Goal: Task Accomplishment & Management: Manage account settings

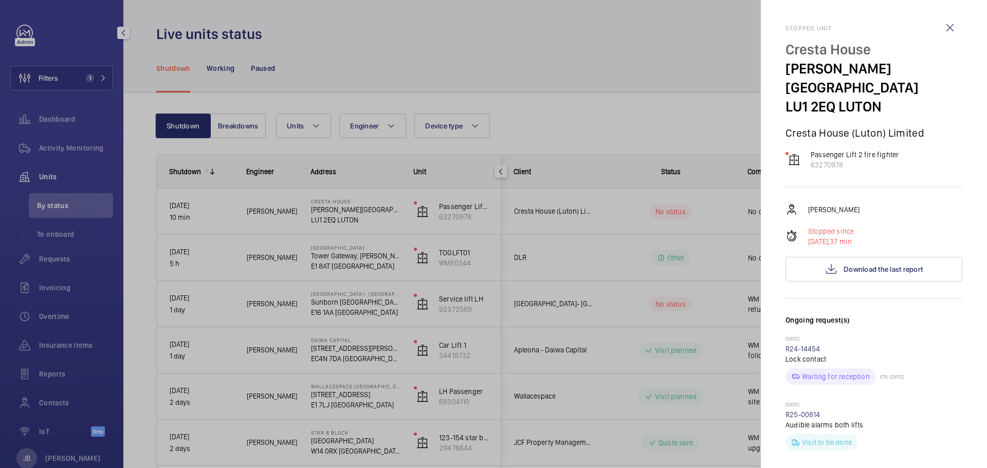
scroll to position [668, 0]
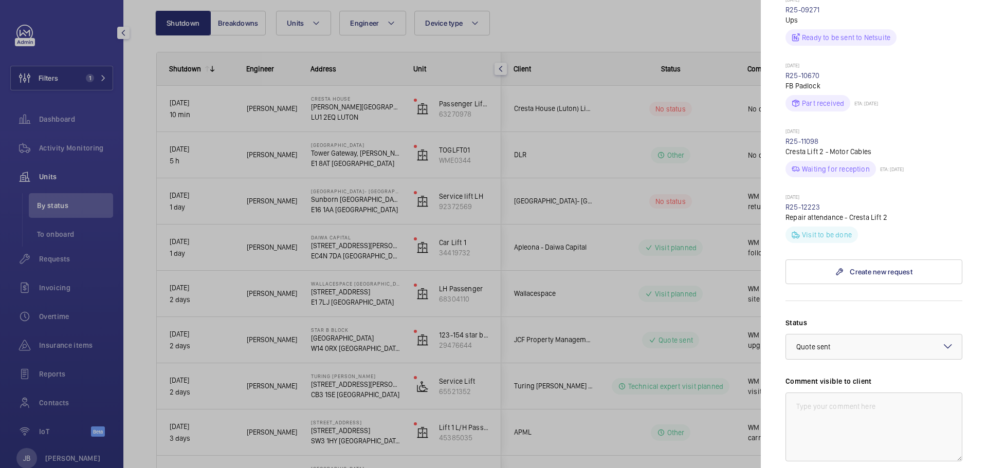
click at [628, 24] on div at bounding box center [493, 234] width 987 height 468
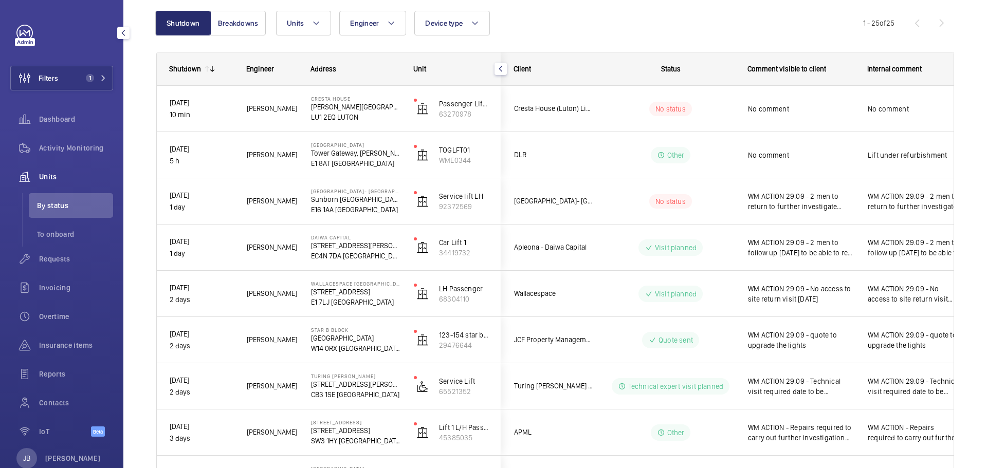
scroll to position [0, 0]
click at [58, 75] on span "Filters" at bounding box center [49, 78] width 20 height 10
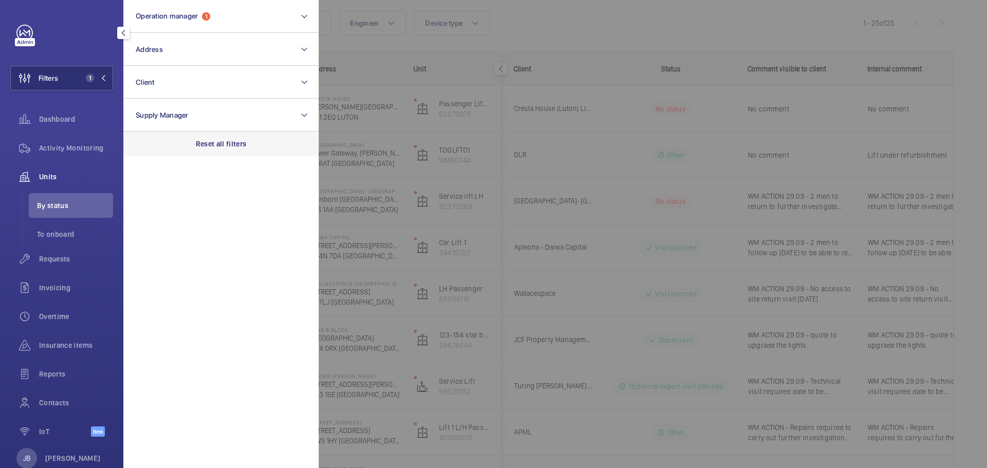
click at [217, 149] on div "Reset all filters" at bounding box center [220, 144] width 195 height 25
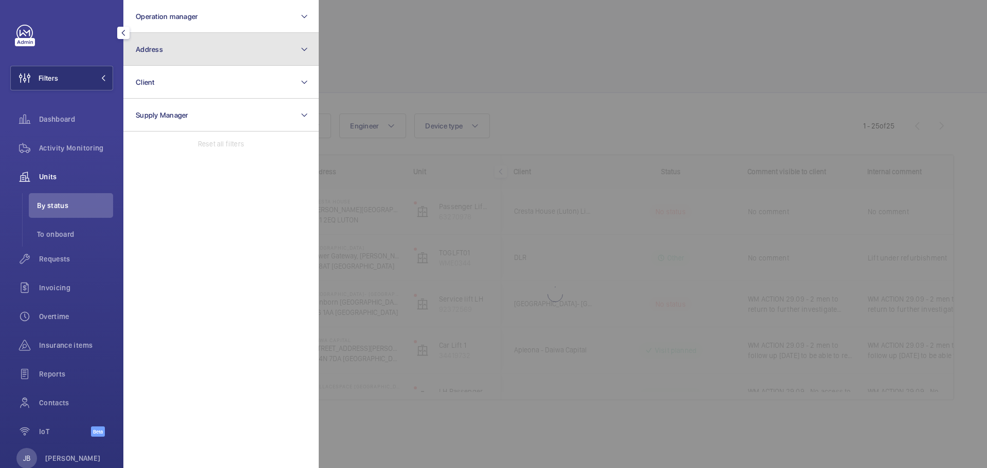
click at [190, 51] on button "Address" at bounding box center [220, 49] width 195 height 33
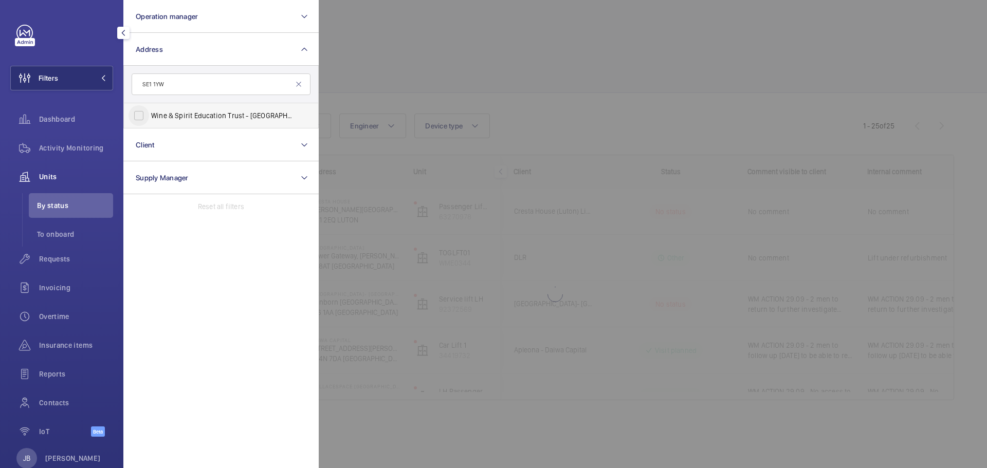
type input "SE1 1YW"
click at [148, 117] on input "Wine & Spirit Education Trust - [GEOGRAPHIC_DATA]" at bounding box center [139, 115] width 21 height 21
checkbox input "true"
click at [430, 51] on div at bounding box center [812, 234] width 987 height 468
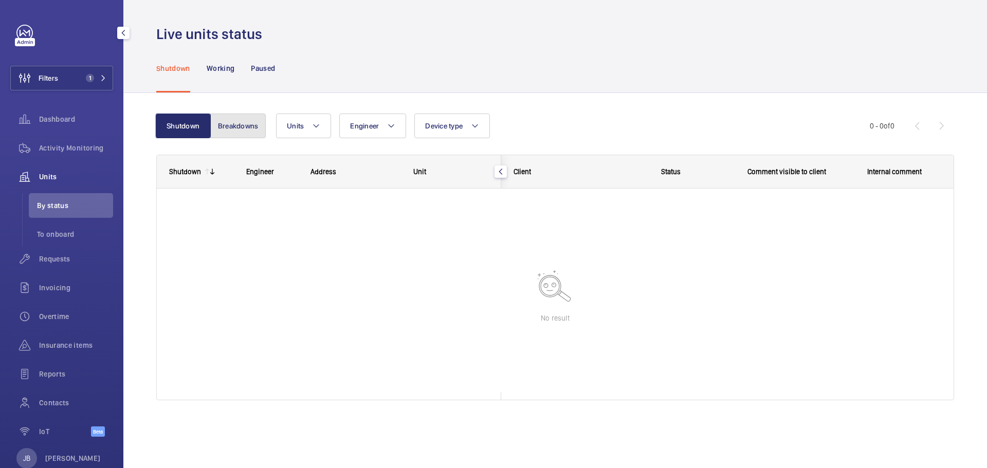
click at [245, 128] on button "Breakdowns" at bounding box center [238, 126] width 56 height 25
click at [195, 126] on button "Shutdown" at bounding box center [184, 126] width 56 height 25
click at [54, 86] on span "Filters" at bounding box center [34, 78] width 47 height 25
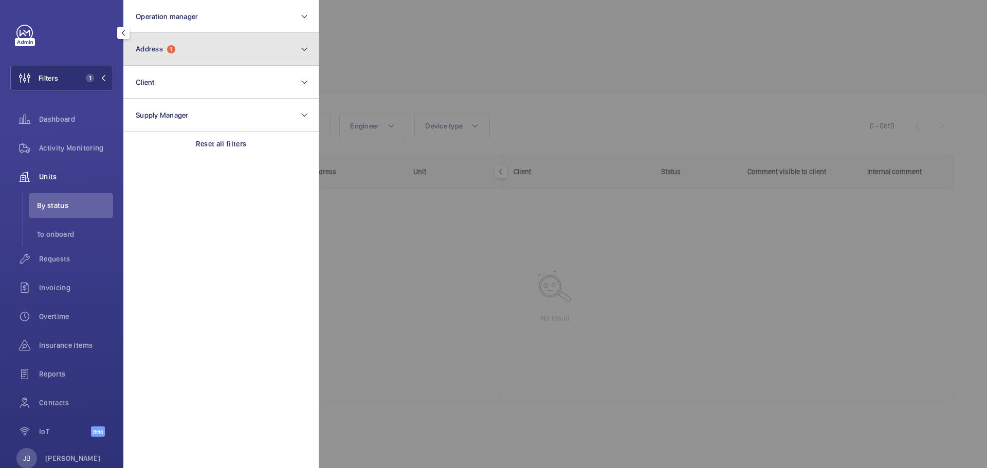
click at [214, 52] on button "Address 1" at bounding box center [220, 49] width 195 height 33
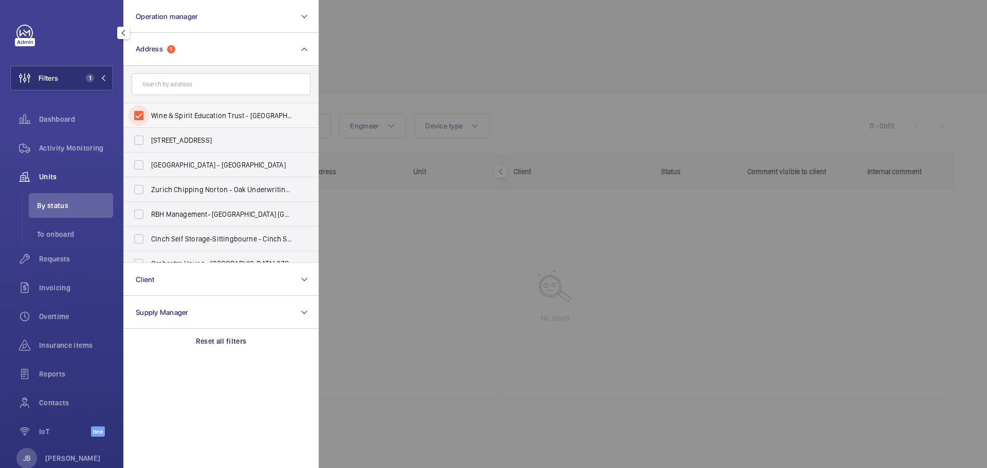
click at [139, 117] on input "Wine & Spirit Education Trust - [GEOGRAPHIC_DATA]" at bounding box center [139, 115] width 21 height 21
checkbox input "false"
click at [157, 80] on input "text" at bounding box center [221, 85] width 179 height 22
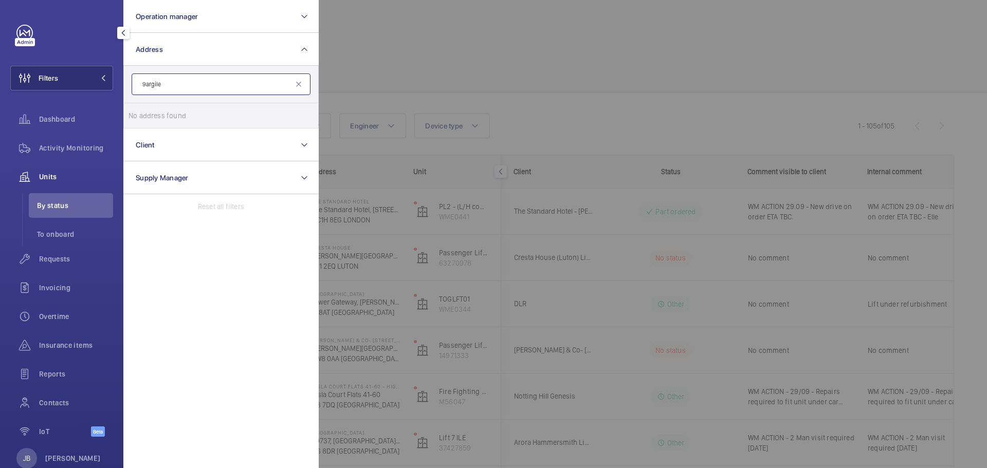
click at [147, 83] on input "9argile" at bounding box center [221, 85] width 179 height 22
type input "9 argyle"
click at [161, 108] on label "[STREET_ADDRESS]" at bounding box center [213, 115] width 179 height 25
click at [149, 108] on input "[STREET_ADDRESS]" at bounding box center [139, 115] width 21 height 21
checkbox input "true"
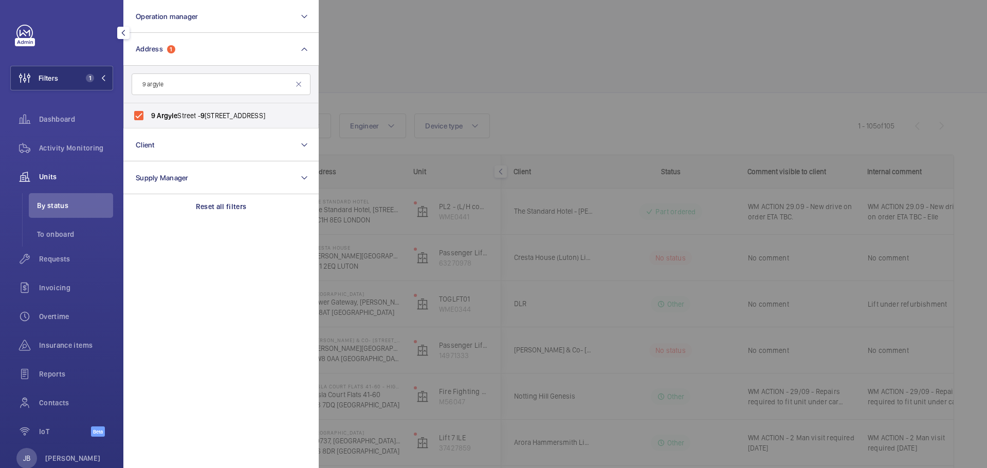
click at [364, 62] on div at bounding box center [812, 234] width 987 height 468
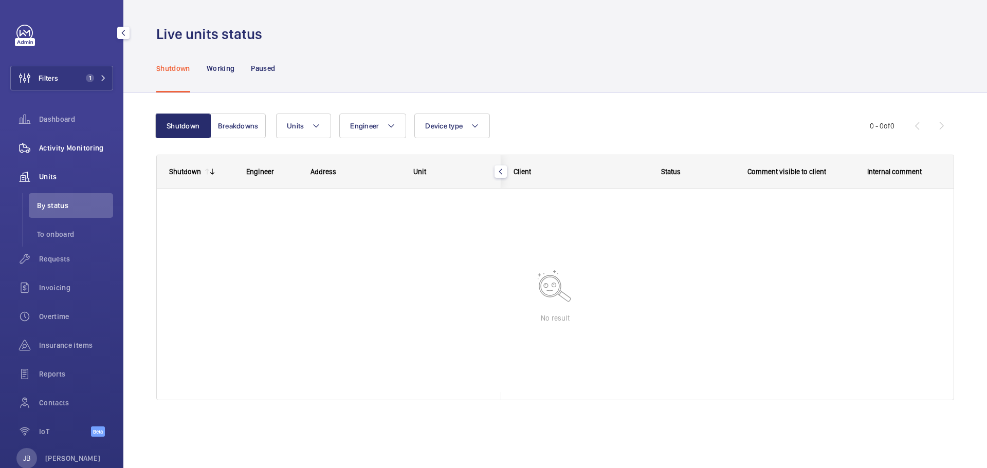
click at [53, 140] on div "Activity Monitoring" at bounding box center [61, 148] width 103 height 25
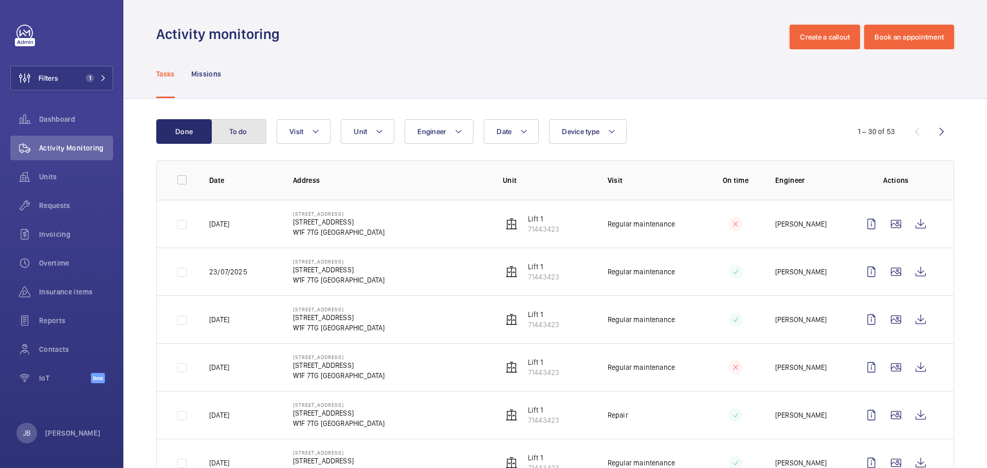
click at [251, 133] on button "To do" at bounding box center [239, 131] width 56 height 25
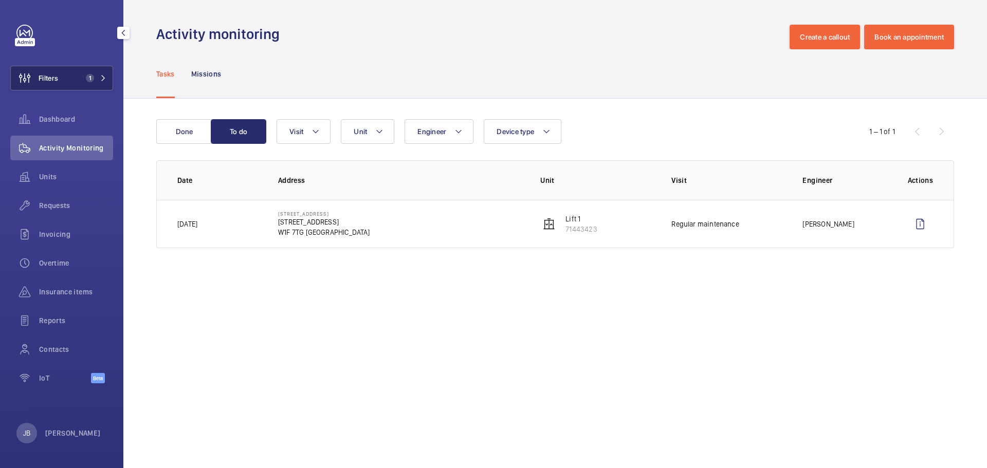
click at [76, 78] on button "Filters 1" at bounding box center [61, 78] width 103 height 25
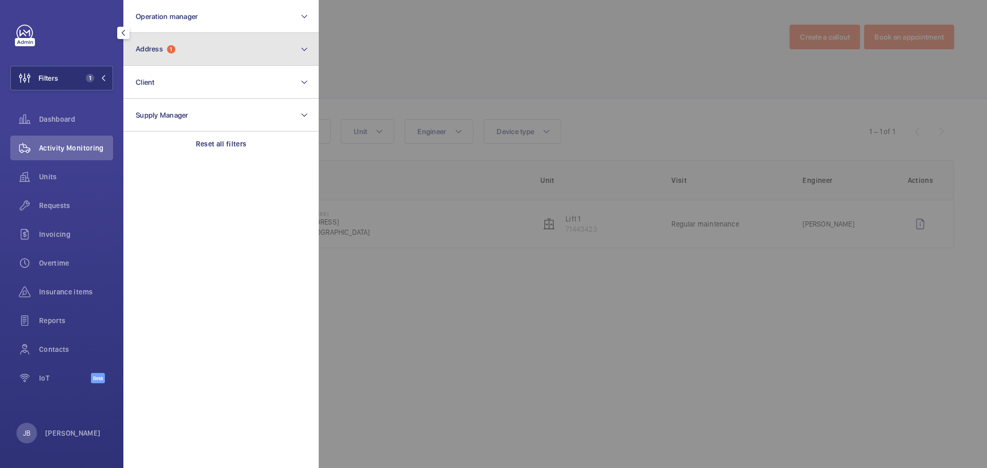
click at [196, 54] on button "Address 1" at bounding box center [220, 49] width 195 height 33
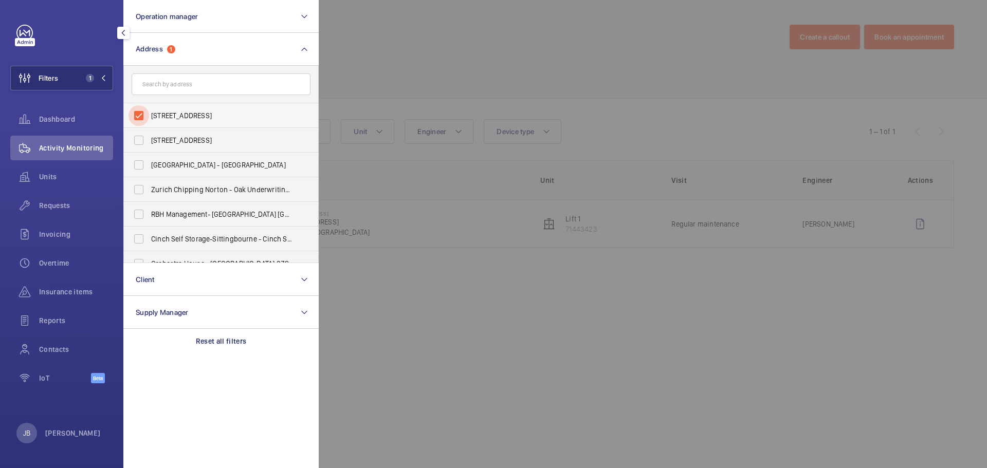
click at [137, 116] on input "[STREET_ADDRESS]" at bounding box center [139, 115] width 21 height 21
checkbox input "false"
paste input "[PERSON_NAME][GEOGRAPHIC_DATA]"
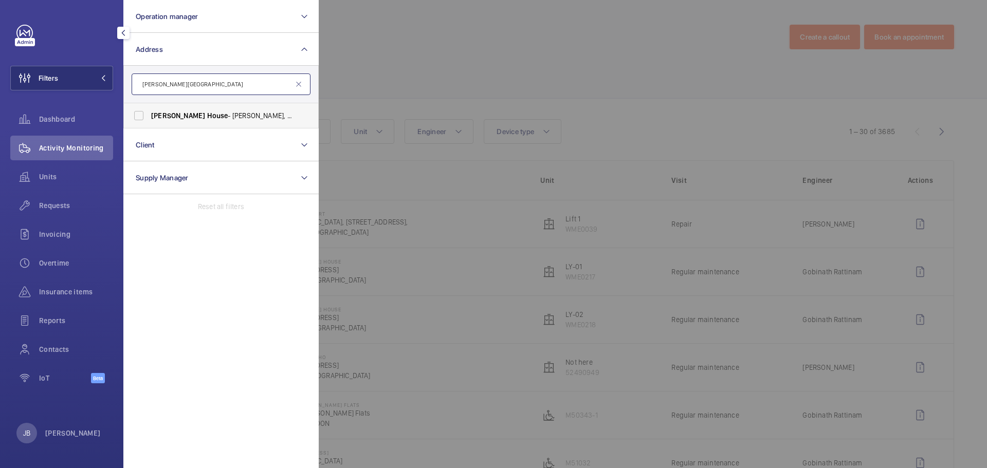
type input "[PERSON_NAME][GEOGRAPHIC_DATA]"
click at [174, 120] on span "[PERSON_NAME][GEOGRAPHIC_DATA] - [STREET_ADDRESS]" at bounding box center [221, 116] width 141 height 10
click at [149, 120] on input "[PERSON_NAME][GEOGRAPHIC_DATA] - [STREET_ADDRESS]" at bounding box center [139, 115] width 21 height 21
checkbox input "true"
click at [407, 87] on div at bounding box center [812, 234] width 987 height 468
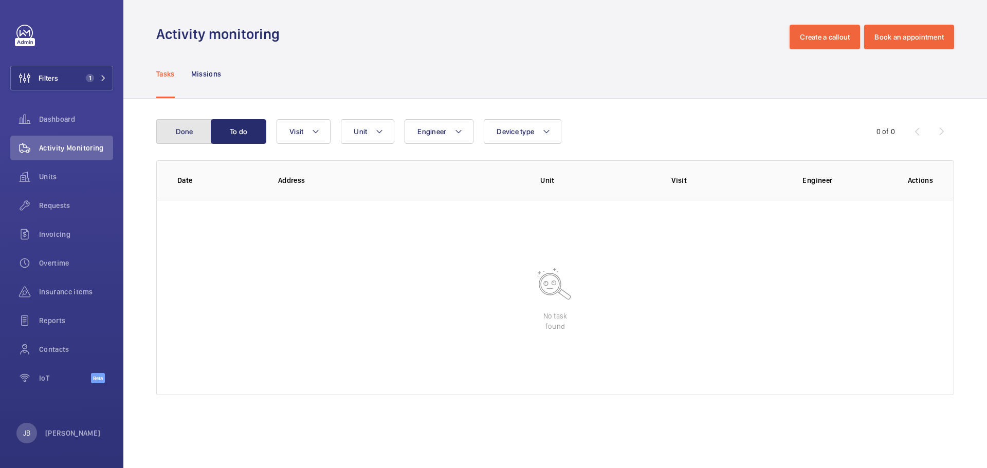
click at [174, 142] on button "Done" at bounding box center [184, 131] width 56 height 25
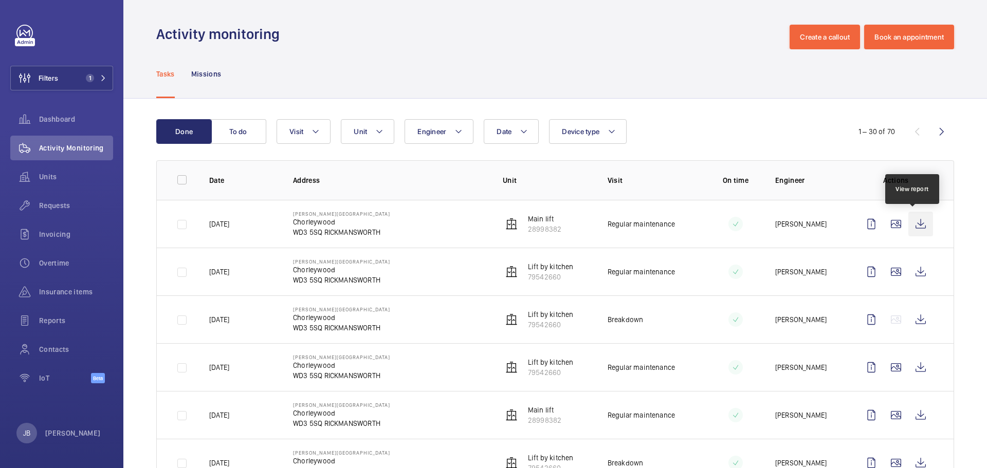
click at [919, 225] on wm-front-icon-button at bounding box center [921, 224] width 25 height 25
click at [178, 225] on td at bounding box center [175, 224] width 36 height 48
click at [527, 137] on mat-icon at bounding box center [524, 131] width 8 height 12
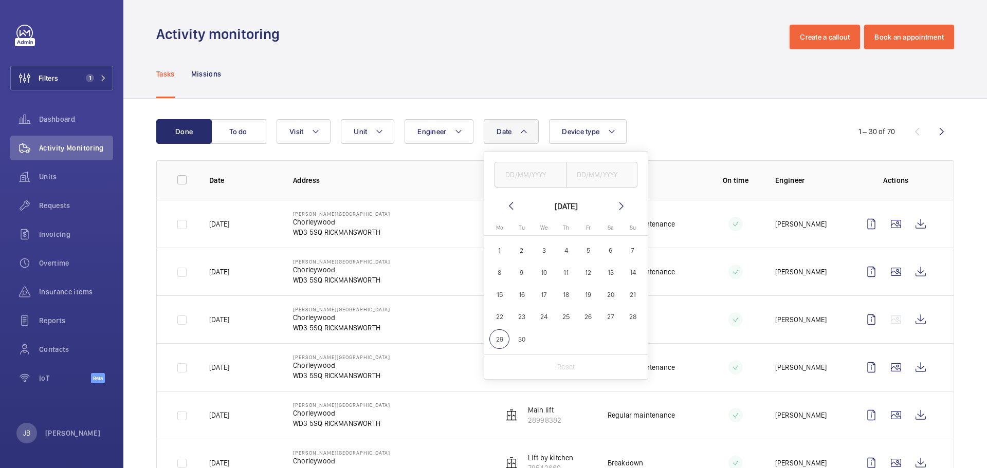
click at [502, 255] on span "1" at bounding box center [499, 251] width 20 height 20
type input "[DATE]"
click at [500, 342] on span "29" at bounding box center [499, 340] width 20 height 20
type input "[DATE]"
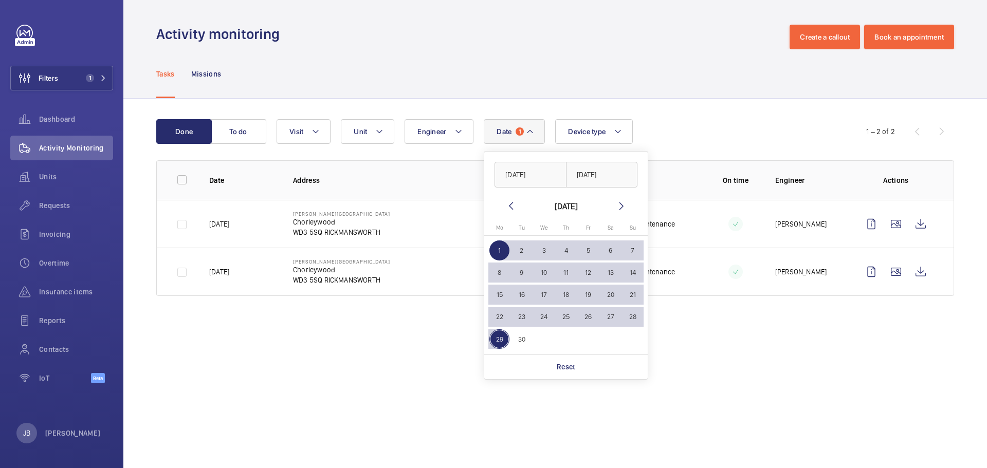
click at [502, 69] on div "Tasks Missions" at bounding box center [555, 73] width 798 height 49
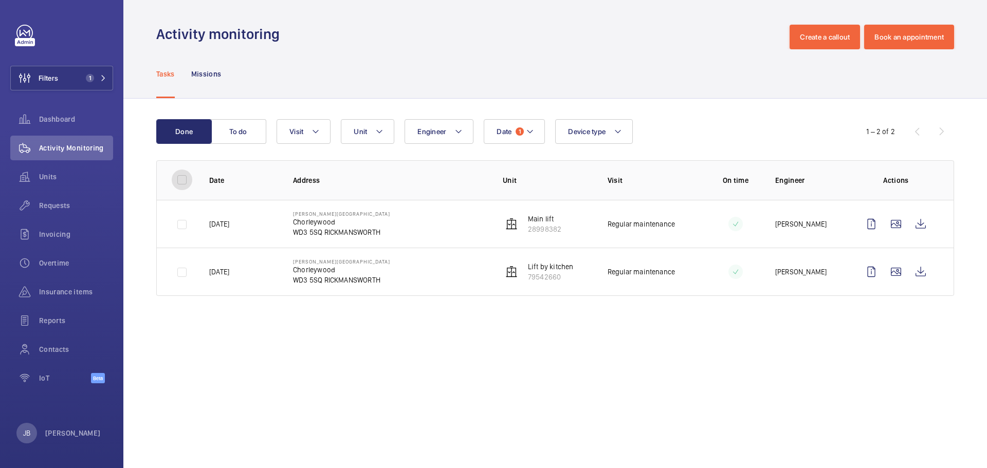
click at [178, 178] on input "checkbox" at bounding box center [182, 180] width 21 height 21
checkbox input "true"
click at [917, 121] on button "Download 2 reports" at bounding box center [912, 131] width 86 height 25
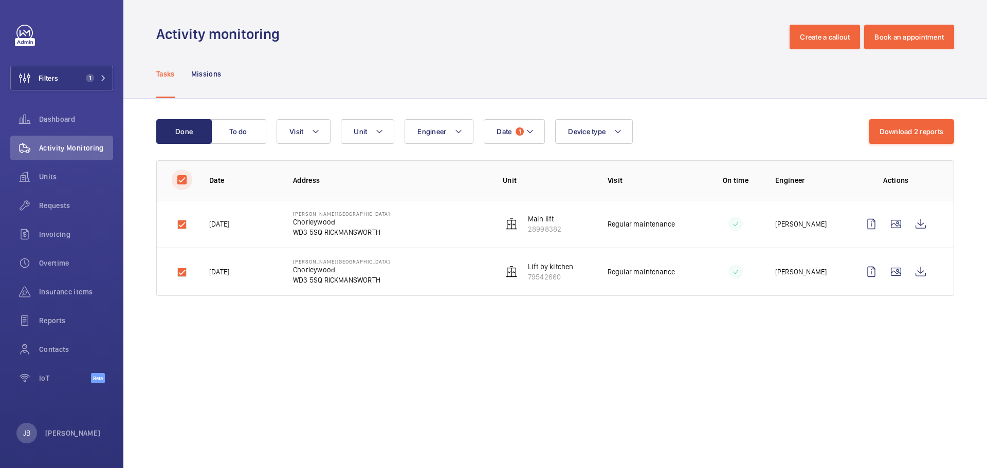
click at [189, 186] on input "checkbox" at bounding box center [182, 180] width 21 height 21
checkbox input "false"
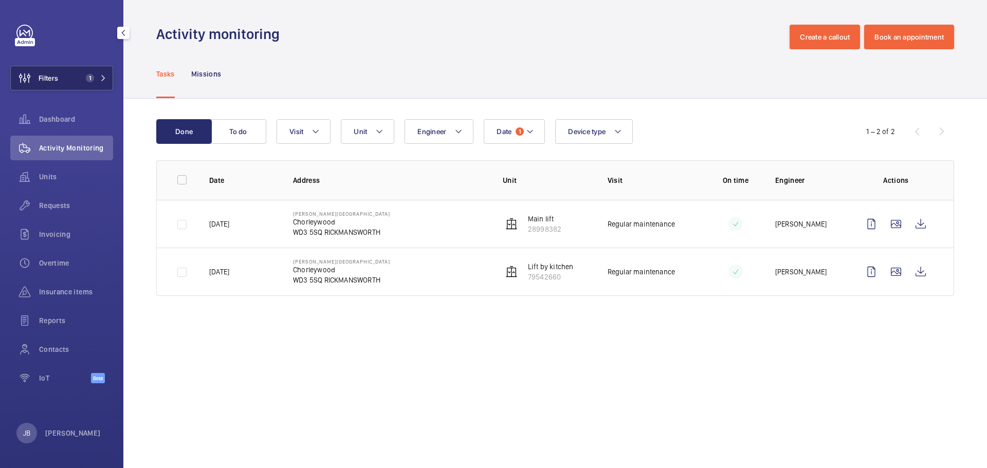
click at [90, 81] on span "1" at bounding box center [90, 78] width 8 height 8
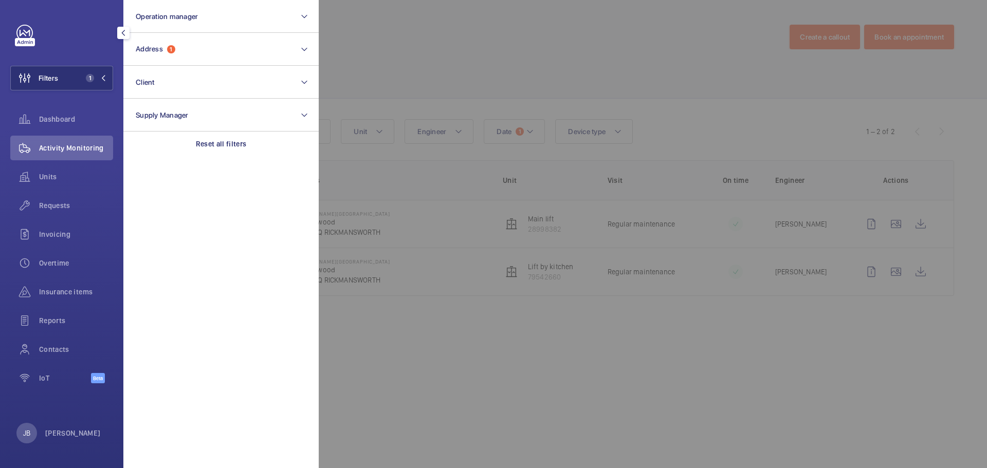
click at [511, 125] on div at bounding box center [812, 234] width 987 height 468
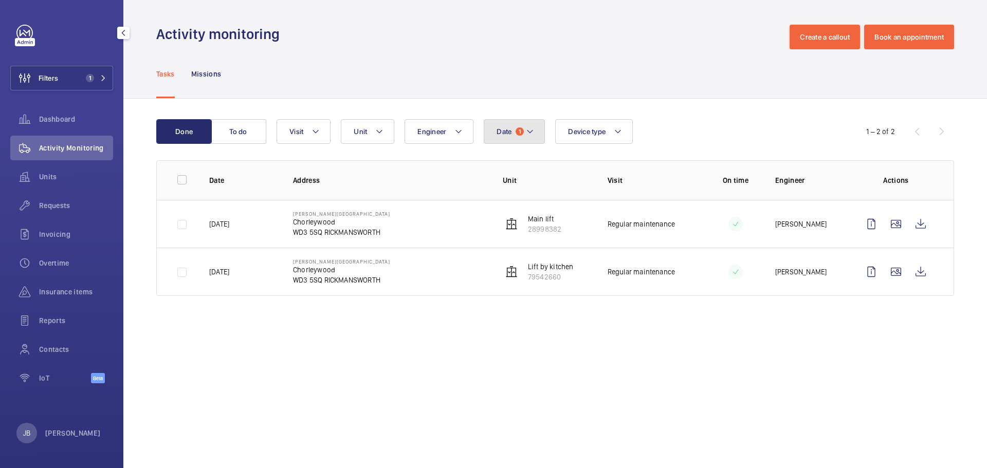
click at [512, 133] on span "Date" at bounding box center [504, 132] width 15 height 8
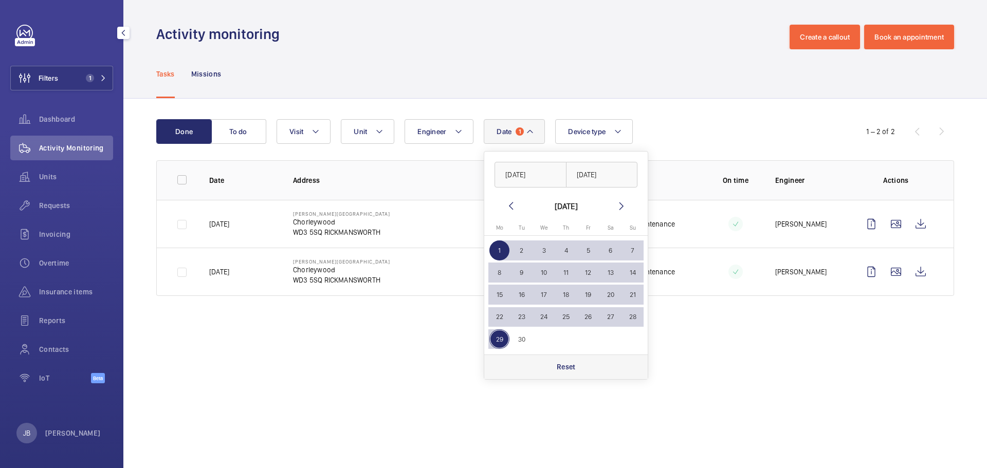
click at [576, 370] on div "Reset" at bounding box center [566, 367] width 164 height 25
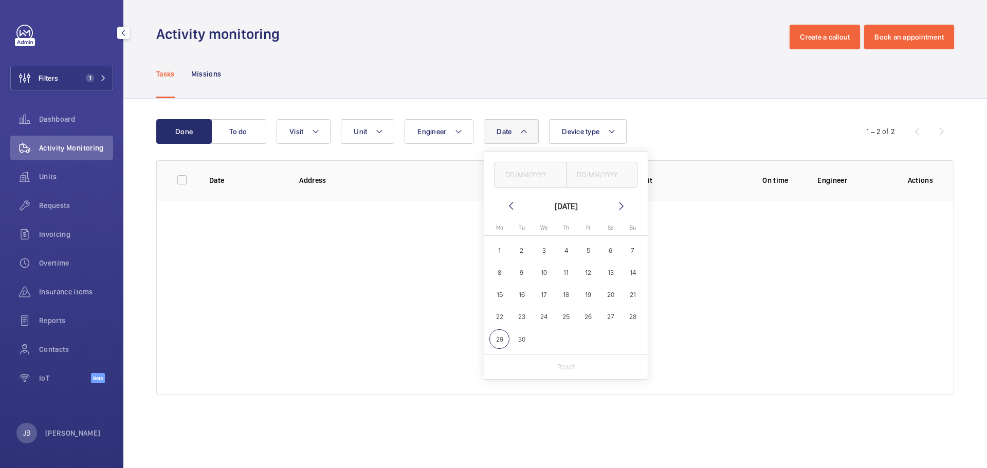
click at [63, 90] on div "Filters 1 Dashboard Activity Monitoring Units Requests Invoicing Overtime Insur…" at bounding box center [61, 210] width 103 height 370
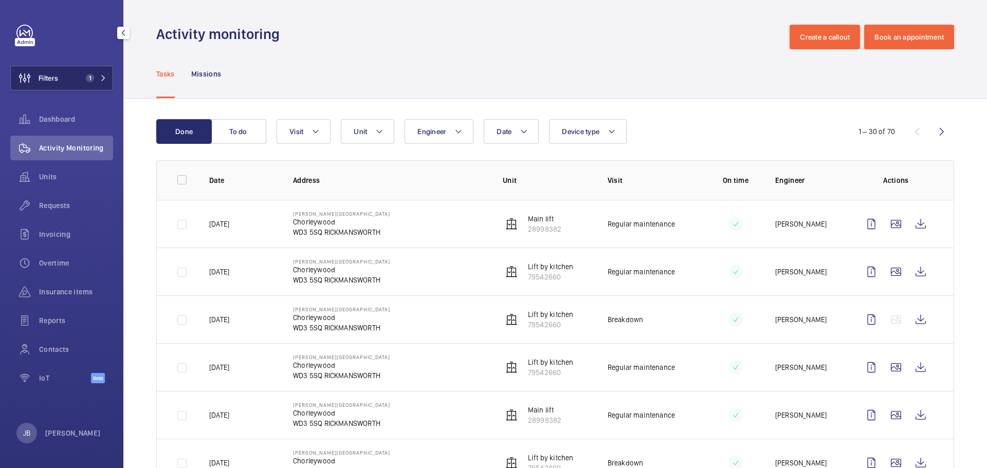
click at [75, 74] on button "Filters 1" at bounding box center [61, 78] width 103 height 25
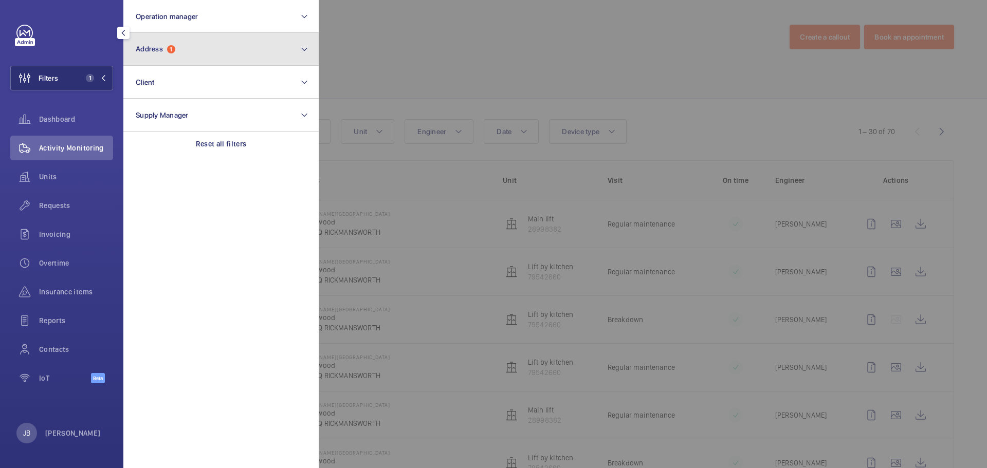
click at [212, 43] on button "Address 1" at bounding box center [220, 49] width 195 height 33
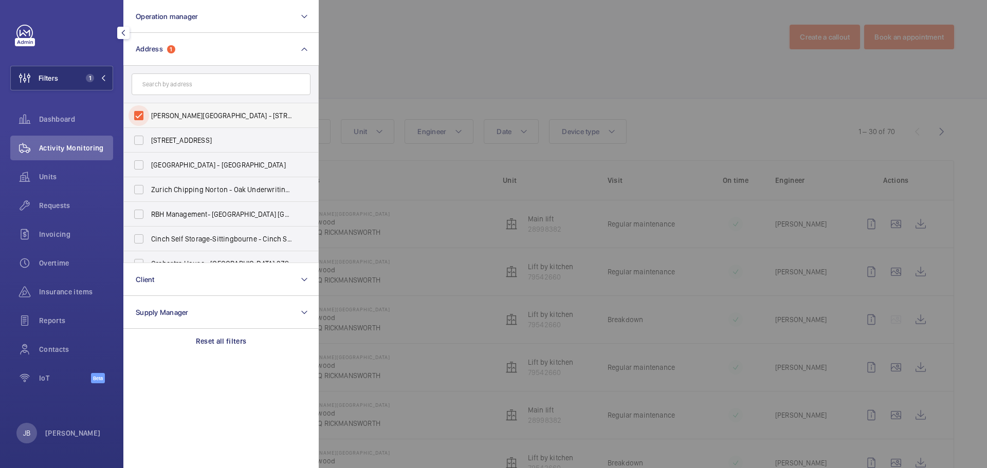
click at [146, 113] on input "[PERSON_NAME][GEOGRAPHIC_DATA] - [STREET_ADDRESS]" at bounding box center [139, 115] width 21 height 21
checkbox input "false"
paste input "TW8 9BQ"
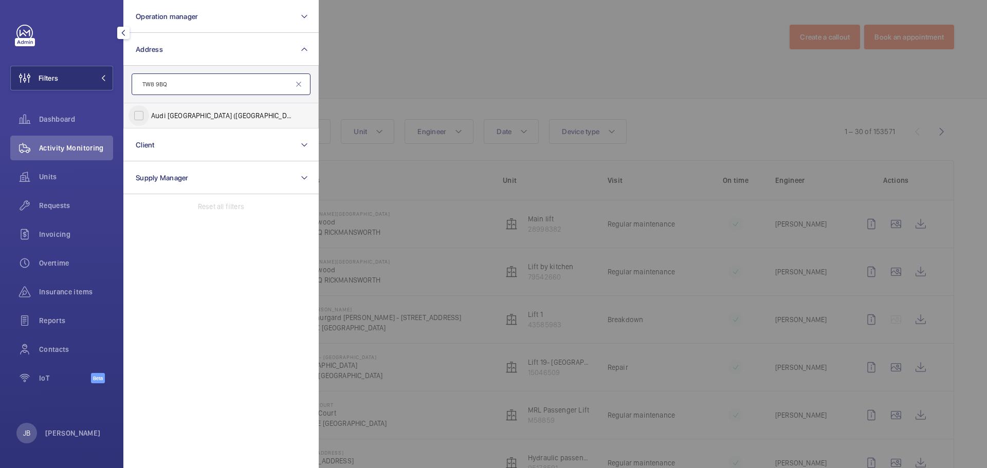
type input "TW8 9BQ"
click at [144, 116] on input "[GEOGRAPHIC_DATA] ([GEOGRAPHIC_DATA]) - [STREET_ADDRESS]" at bounding box center [139, 115] width 21 height 21
checkbox input "true"
click at [386, 67] on div at bounding box center [812, 234] width 987 height 468
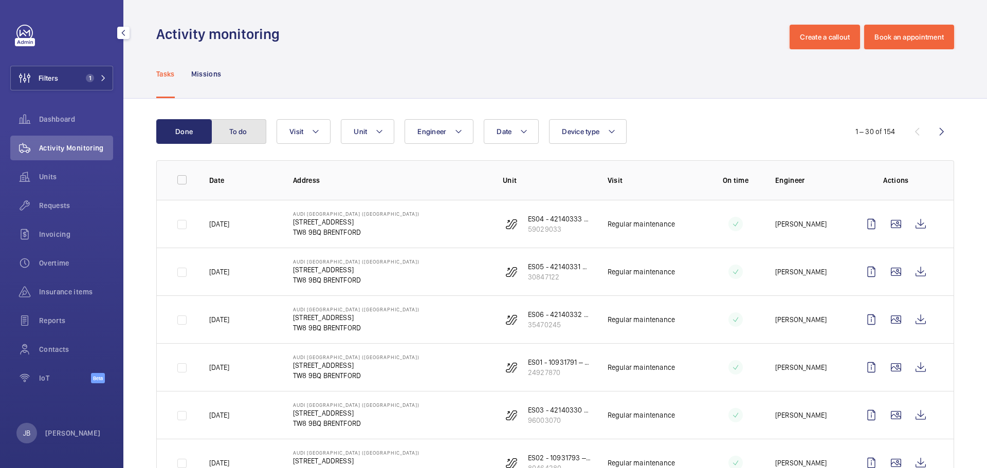
click at [239, 138] on button "To do" at bounding box center [239, 131] width 56 height 25
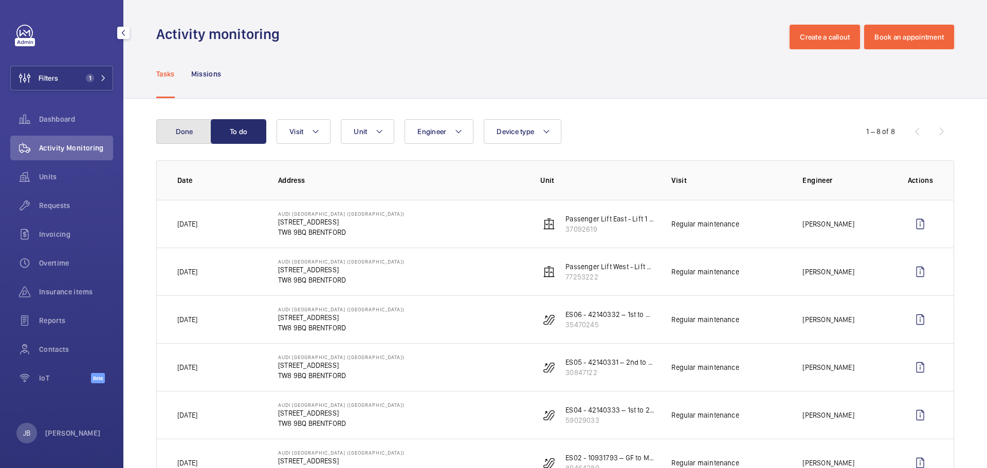
click at [198, 134] on button "Done" at bounding box center [184, 131] width 56 height 25
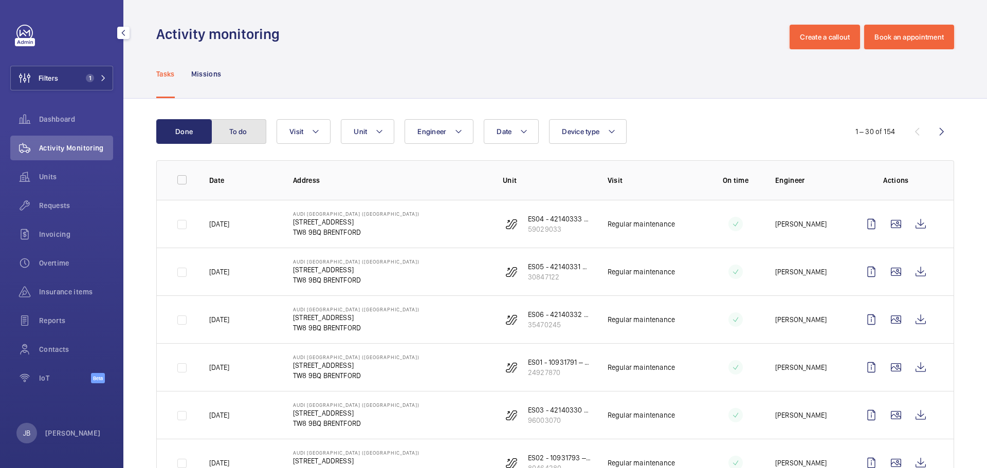
click at [242, 127] on button "To do" at bounding box center [239, 131] width 56 height 25
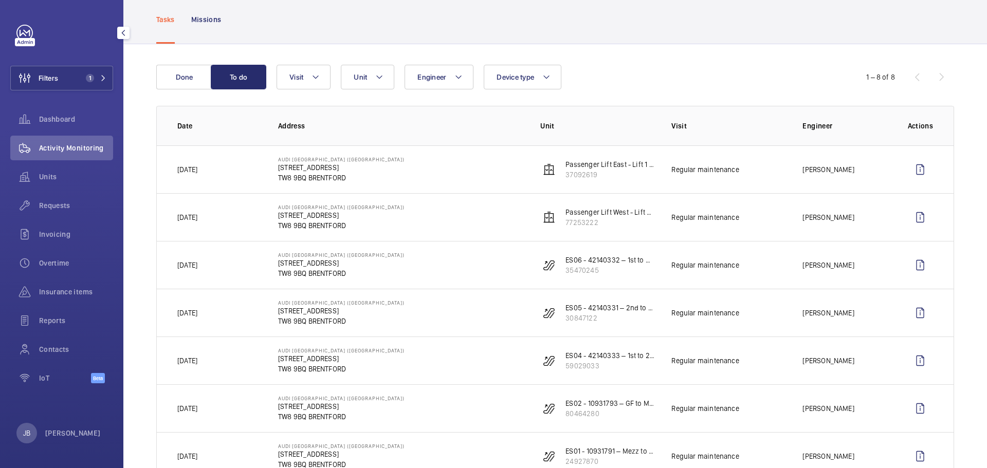
scroll to position [37, 0]
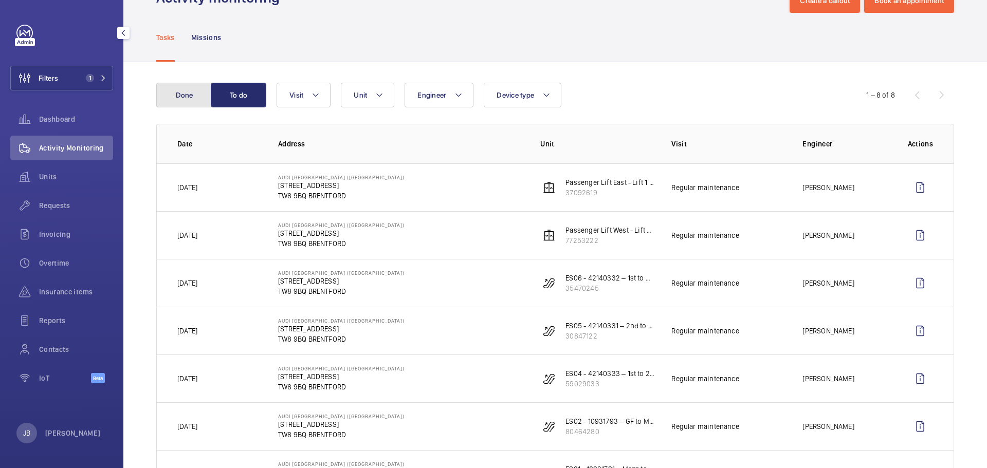
click at [174, 98] on button "Done" at bounding box center [184, 95] width 56 height 25
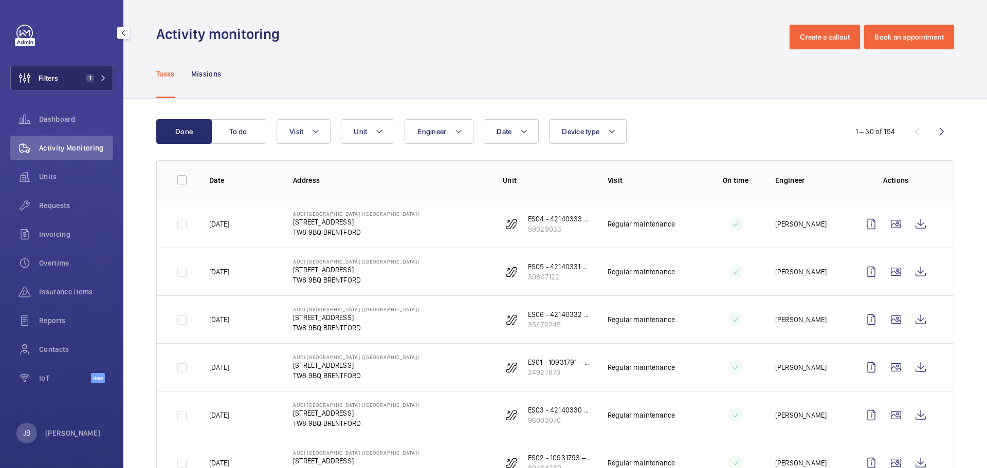
click at [61, 83] on button "Filters 1" at bounding box center [61, 78] width 103 height 25
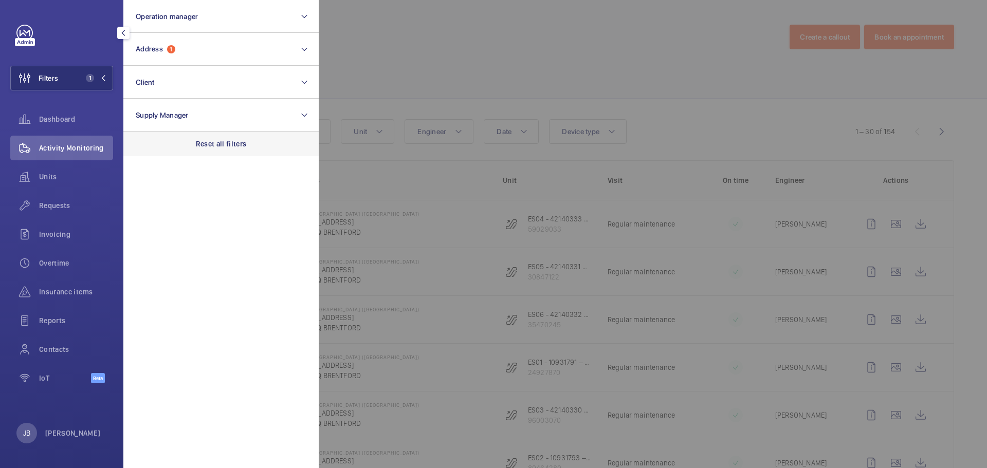
click at [231, 138] on div "Reset all filters" at bounding box center [220, 144] width 195 height 25
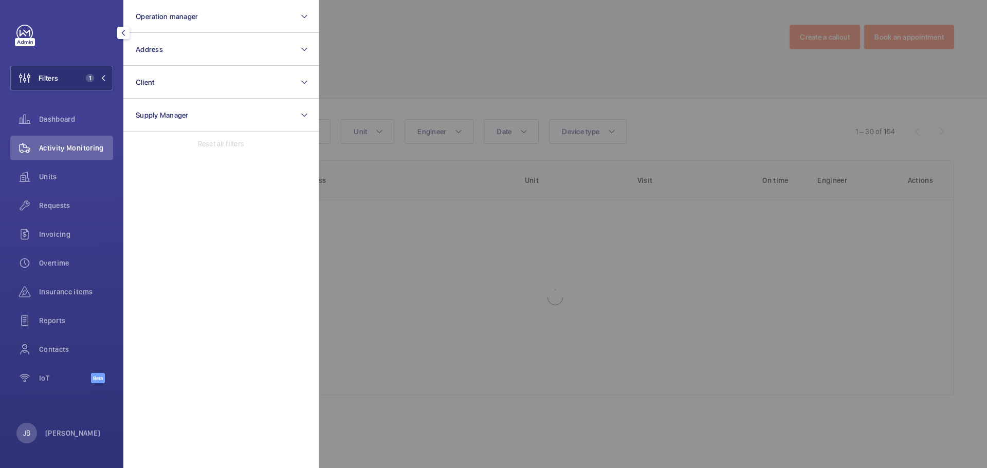
click at [408, 57] on div at bounding box center [812, 234] width 987 height 468
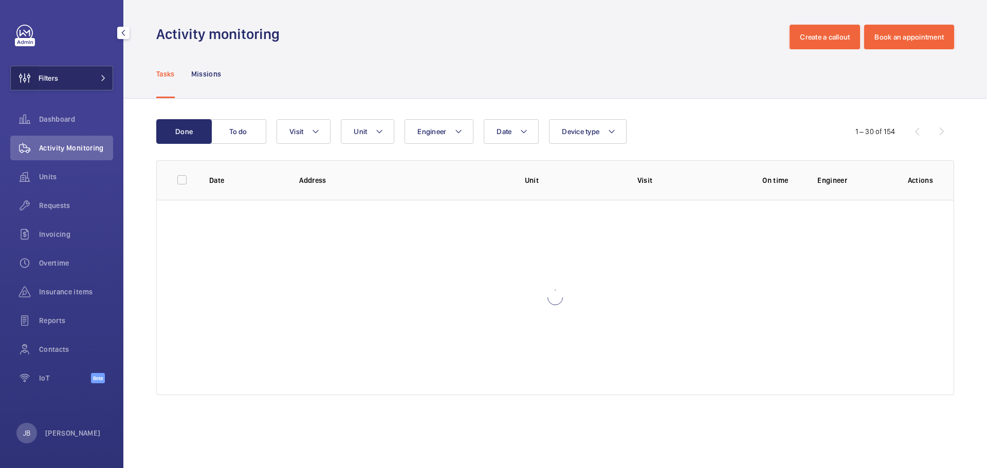
click at [30, 80] on wm-front-icon-button at bounding box center [25, 78] width 28 height 25
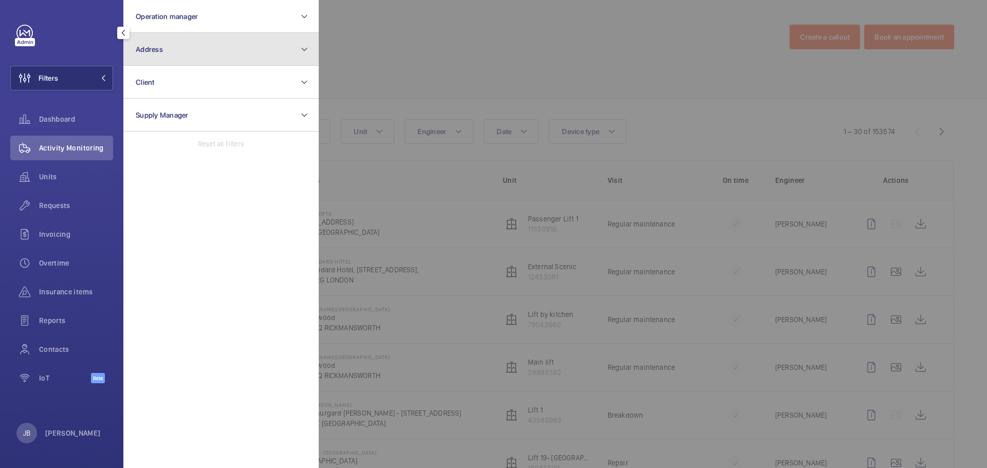
click at [208, 56] on button "Address" at bounding box center [220, 49] width 195 height 33
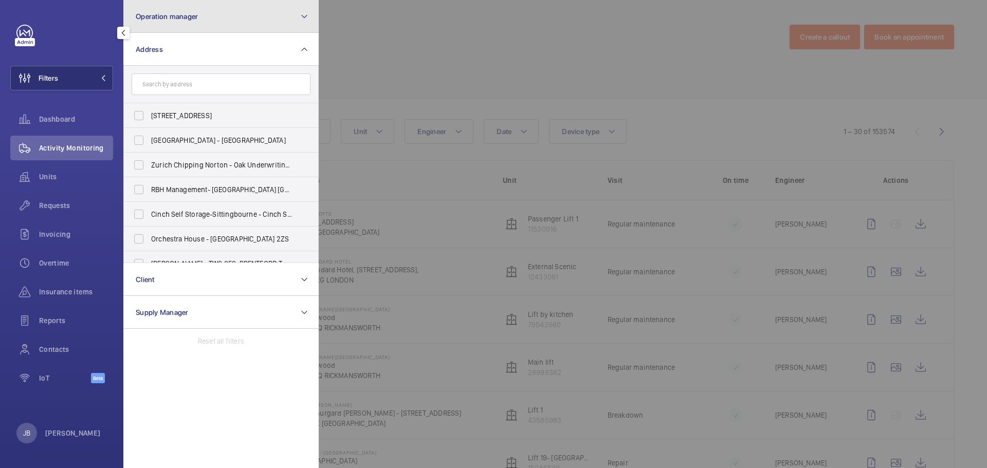
click at [206, 13] on button "Operation manager" at bounding box center [220, 16] width 195 height 33
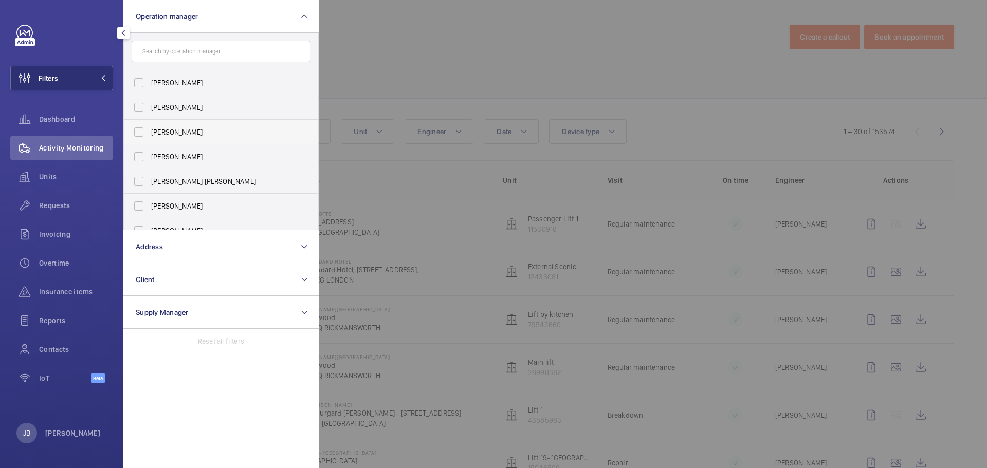
scroll to position [38, 0]
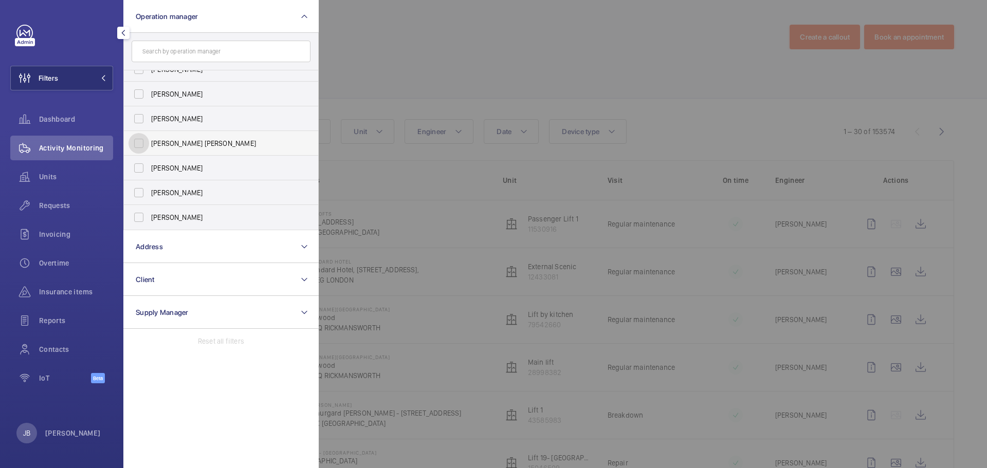
click at [142, 142] on input "[PERSON_NAME] [PERSON_NAME]" at bounding box center [139, 143] width 21 height 21
checkbox input "true"
click at [362, 71] on div at bounding box center [812, 234] width 987 height 468
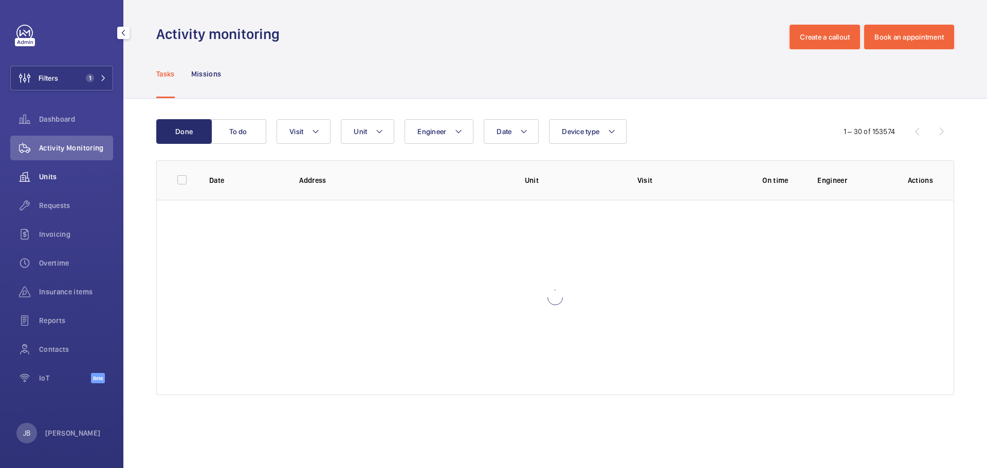
click at [58, 176] on span "Units" at bounding box center [76, 177] width 74 height 10
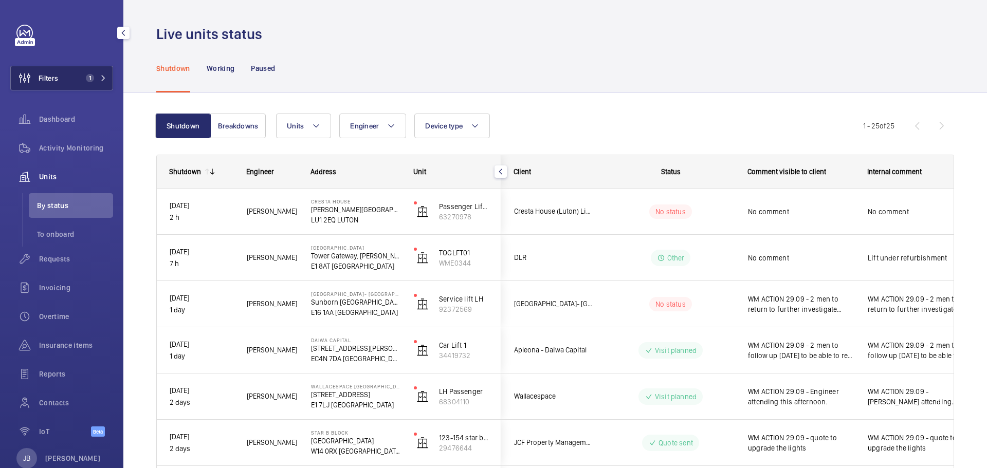
click at [89, 79] on span "1" at bounding box center [90, 78] width 8 height 8
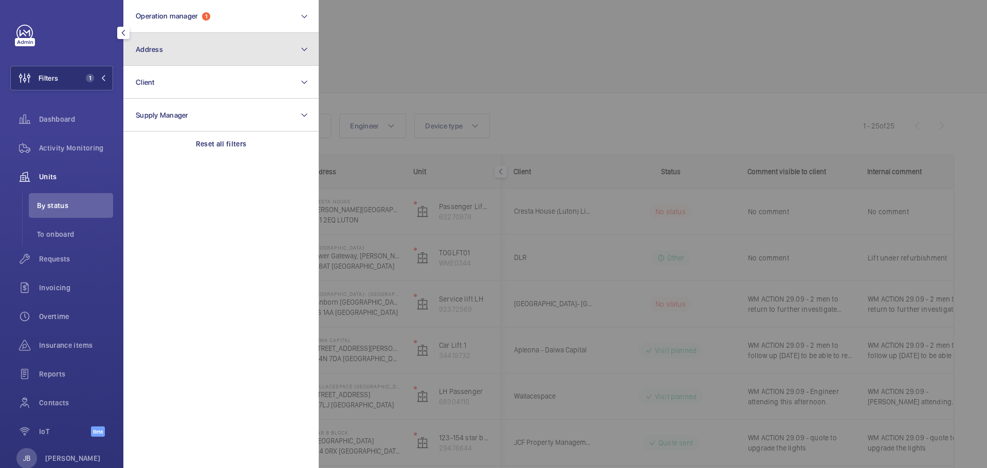
click at [180, 34] on button "Address" at bounding box center [220, 49] width 195 height 33
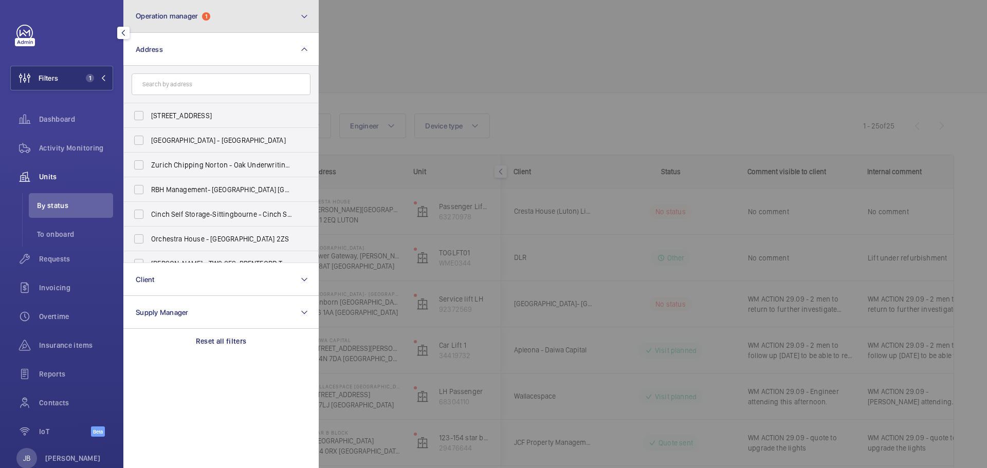
click at [202, 14] on span "Operation manager 1" at bounding box center [173, 16] width 75 height 9
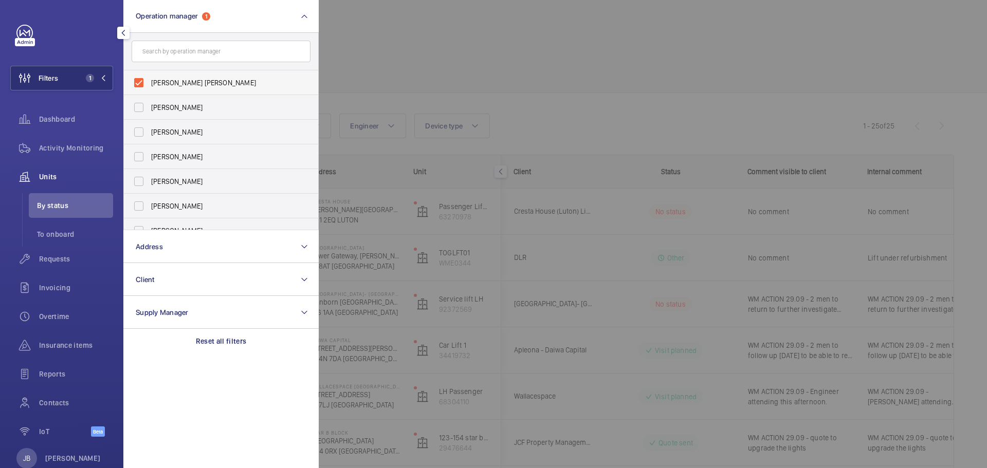
click at [160, 88] on label "[PERSON_NAME] [PERSON_NAME]" at bounding box center [213, 82] width 179 height 25
click at [149, 88] on input "[PERSON_NAME] [PERSON_NAME]" at bounding box center [139, 82] width 21 height 21
checkbox input "false"
click at [152, 182] on span "[PERSON_NAME]" at bounding box center [221, 181] width 141 height 10
drag, startPoint x: 131, startPoint y: 181, endPoint x: 144, endPoint y: 180, distance: 13.4
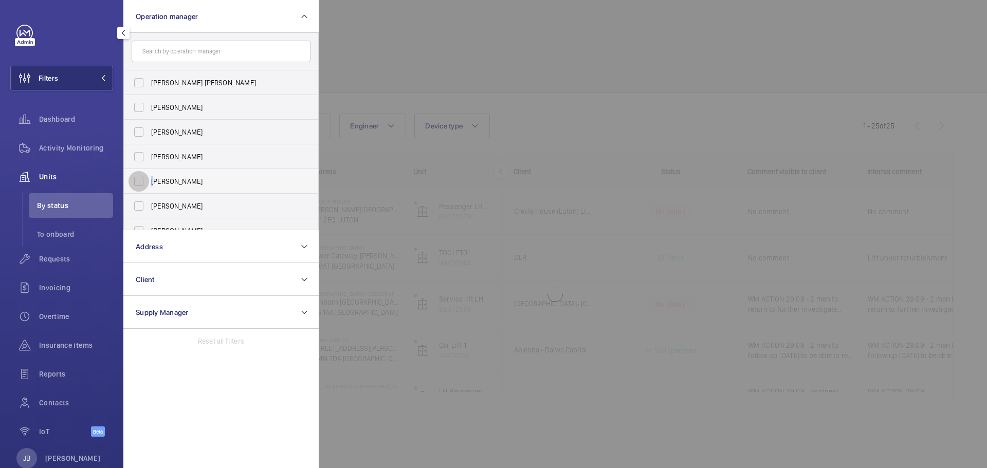
click at [131, 181] on input "[PERSON_NAME]" at bounding box center [139, 181] width 21 height 21
checkbox input "true"
click at [356, 56] on div at bounding box center [812, 234] width 987 height 468
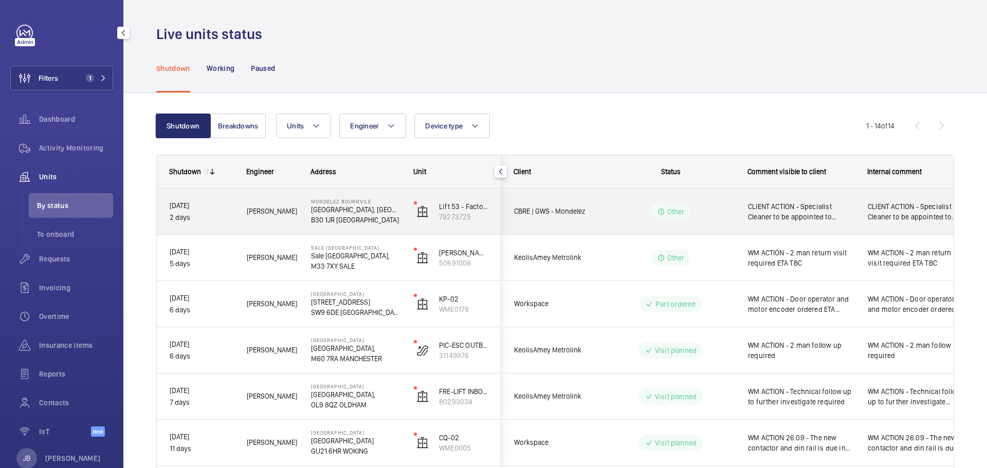
click at [819, 223] on div "CLIENT ACTION - Specialist Cleaner to be appointed to remove glucose from lift …" at bounding box center [801, 212] width 106 height 24
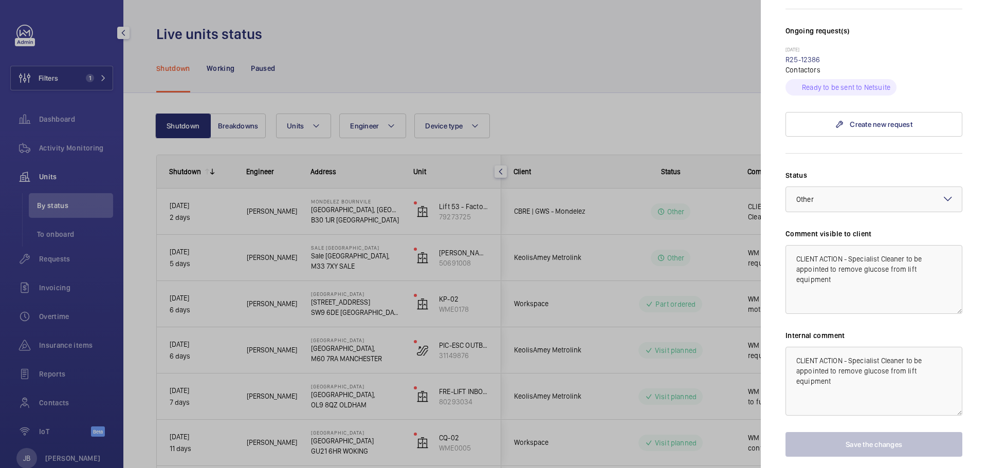
scroll to position [317, 0]
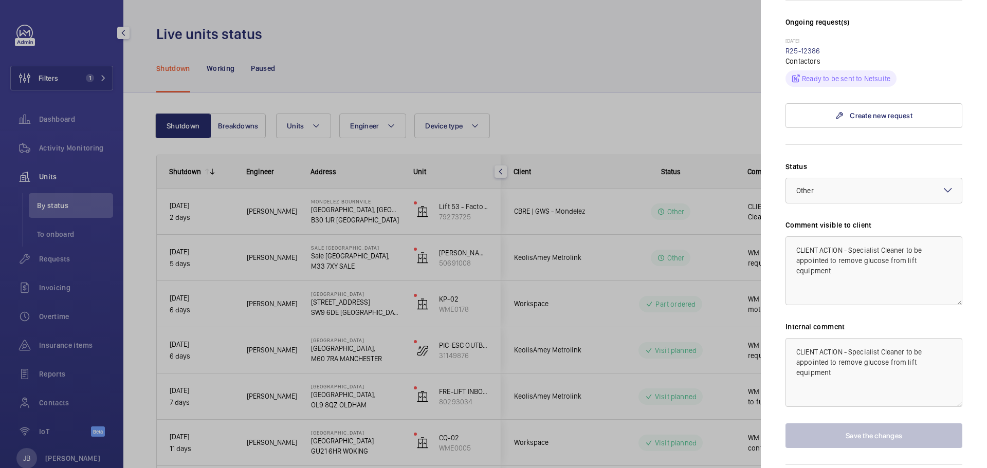
click at [638, 64] on div at bounding box center [493, 234] width 987 height 468
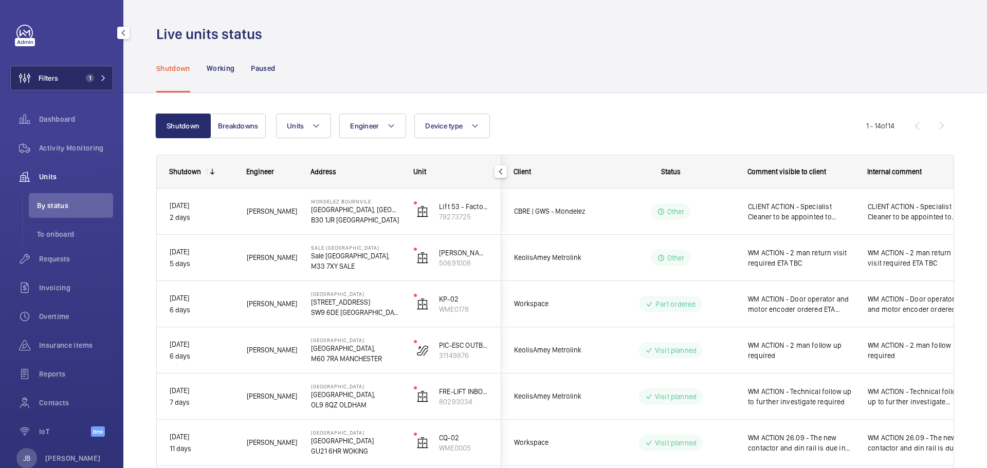
click at [57, 71] on span "Filters" at bounding box center [34, 78] width 47 height 25
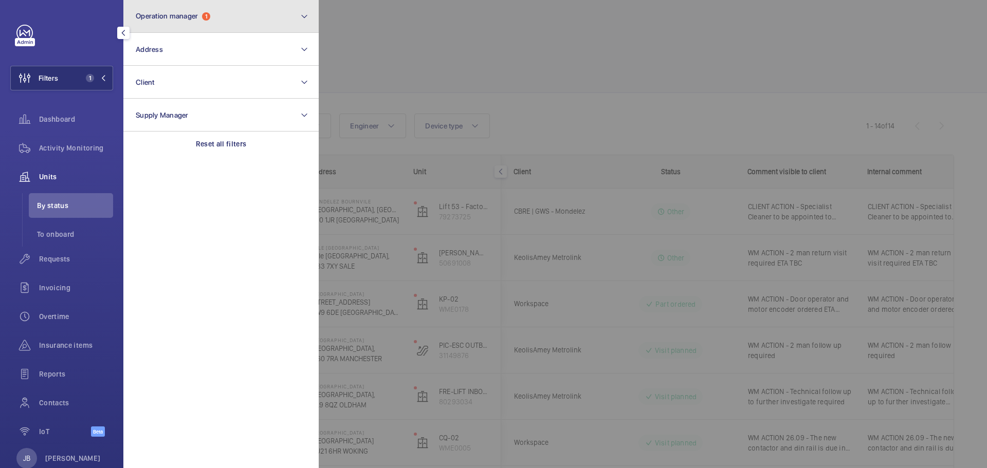
click at [249, 26] on button "Operation manager 1" at bounding box center [220, 16] width 195 height 33
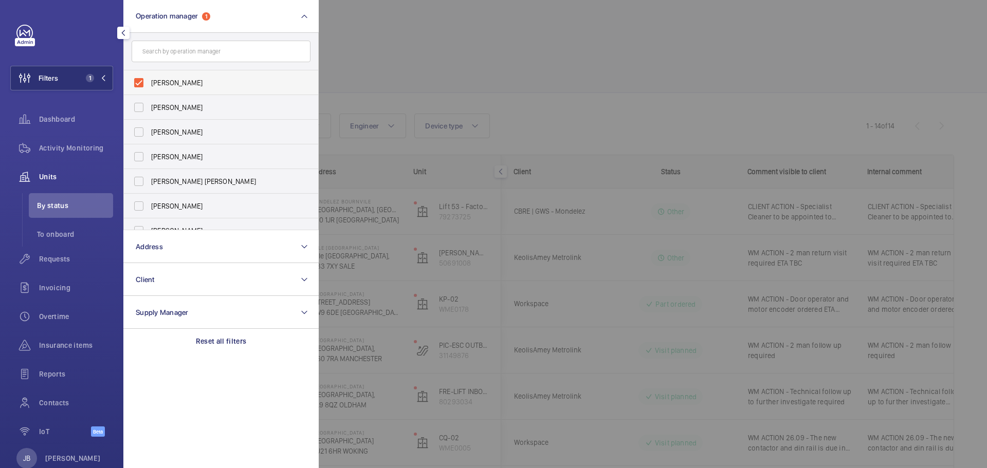
click at [166, 86] on span "[PERSON_NAME]" at bounding box center [221, 83] width 141 height 10
click at [149, 86] on input "[PERSON_NAME]" at bounding box center [139, 82] width 21 height 21
checkbox input "false"
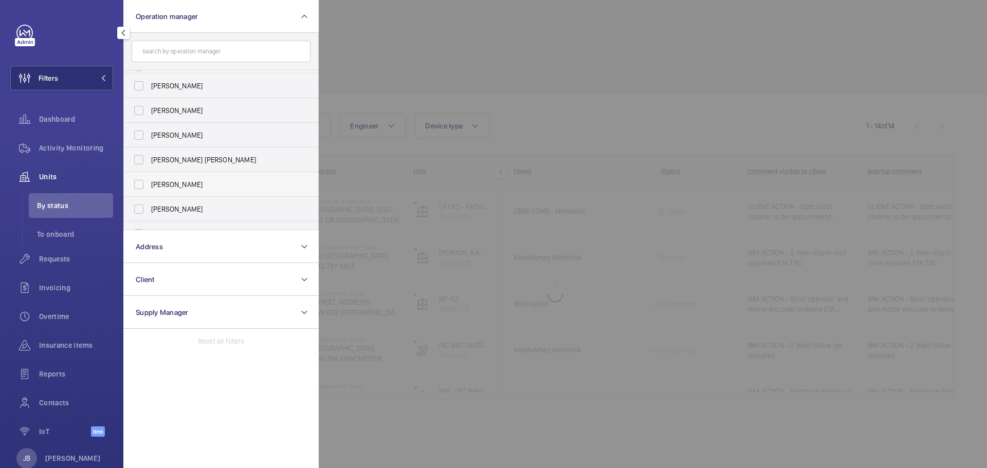
scroll to position [38, 0]
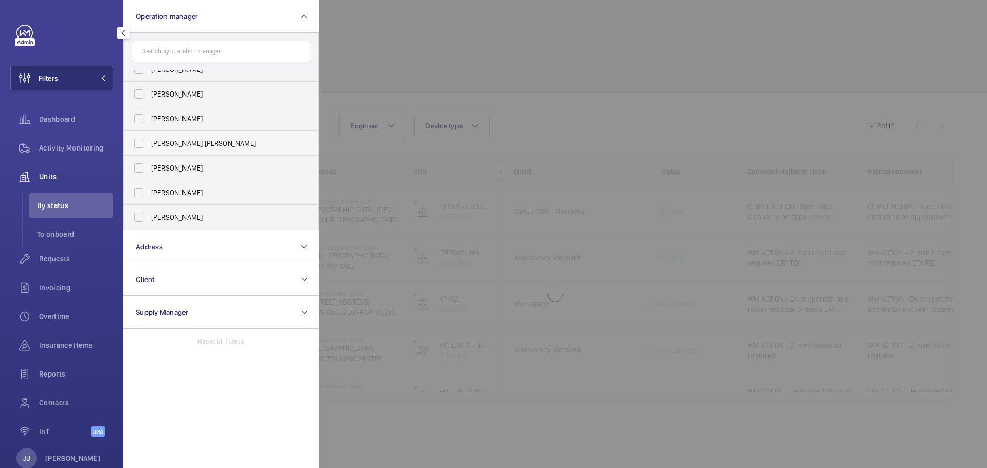
click at [157, 138] on label "[PERSON_NAME] [PERSON_NAME]" at bounding box center [213, 143] width 179 height 25
click at [149, 138] on input "[PERSON_NAME] [PERSON_NAME]" at bounding box center [139, 143] width 21 height 21
checkbox input "true"
click at [355, 62] on div at bounding box center [812, 234] width 987 height 468
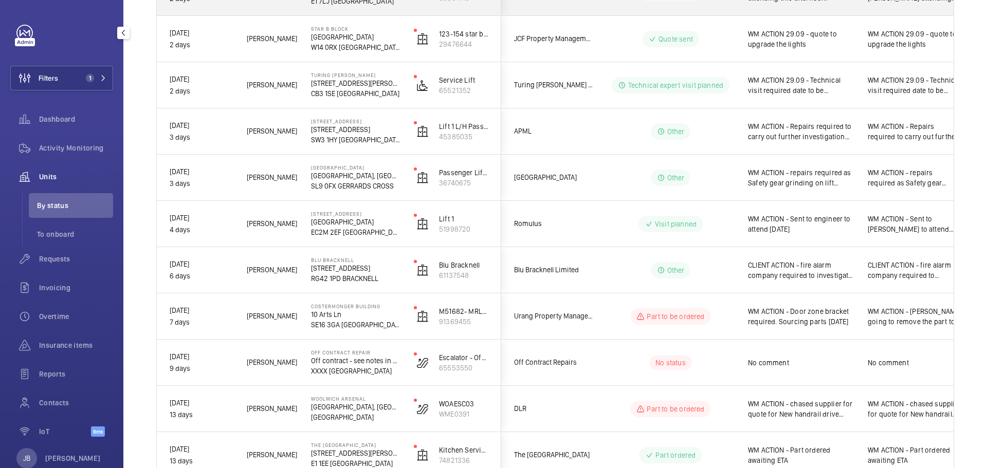
scroll to position [566, 0]
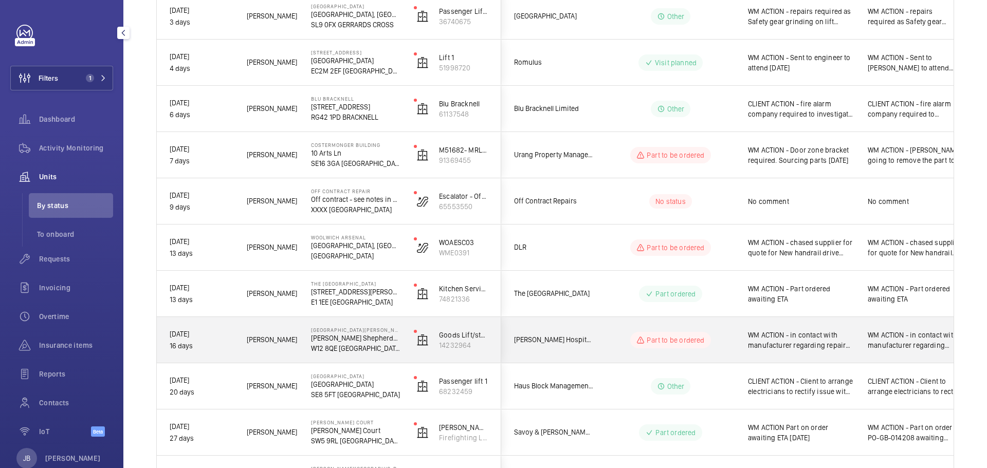
click at [611, 346] on wm-front-pills-cell "Part to be ordered" at bounding box center [671, 340] width 128 height 16
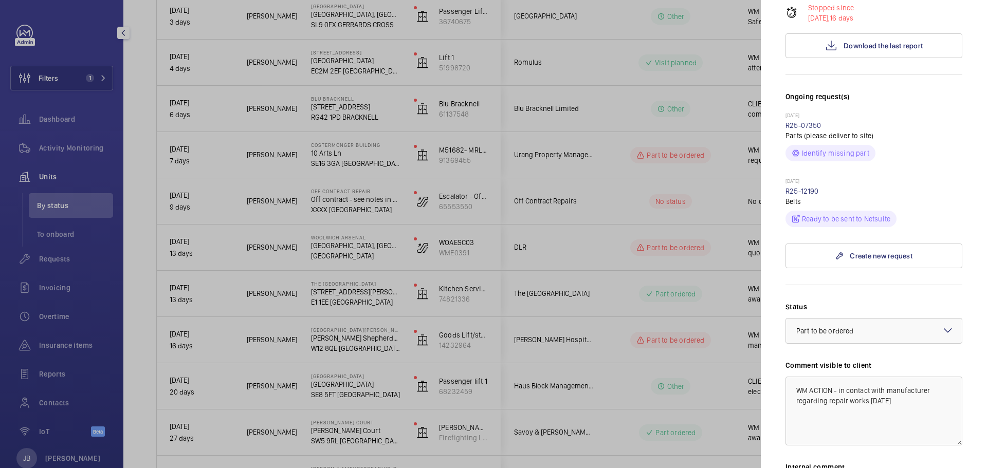
scroll to position [360, 0]
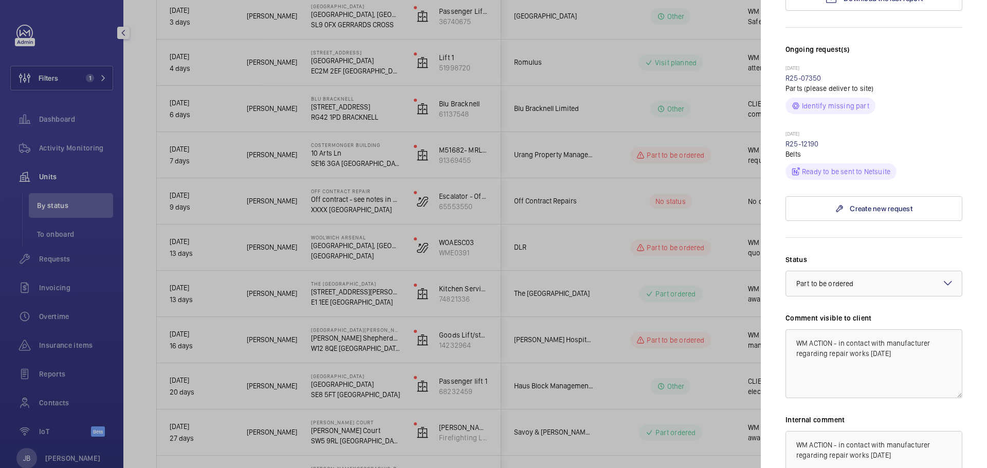
click at [567, 342] on div at bounding box center [493, 234] width 987 height 468
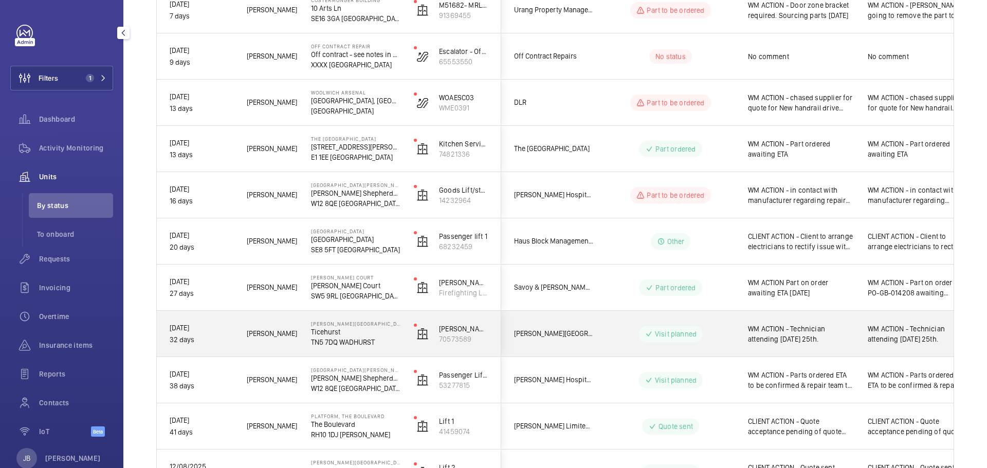
scroll to position [720, 0]
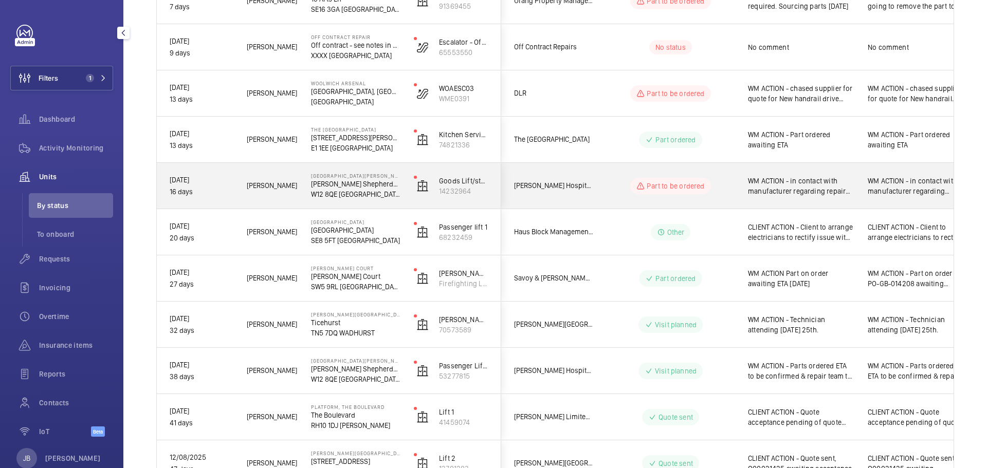
click at [760, 192] on span "WM ACTION - in contact with manufacturer regarding repair works [DATE]" at bounding box center [801, 186] width 106 height 21
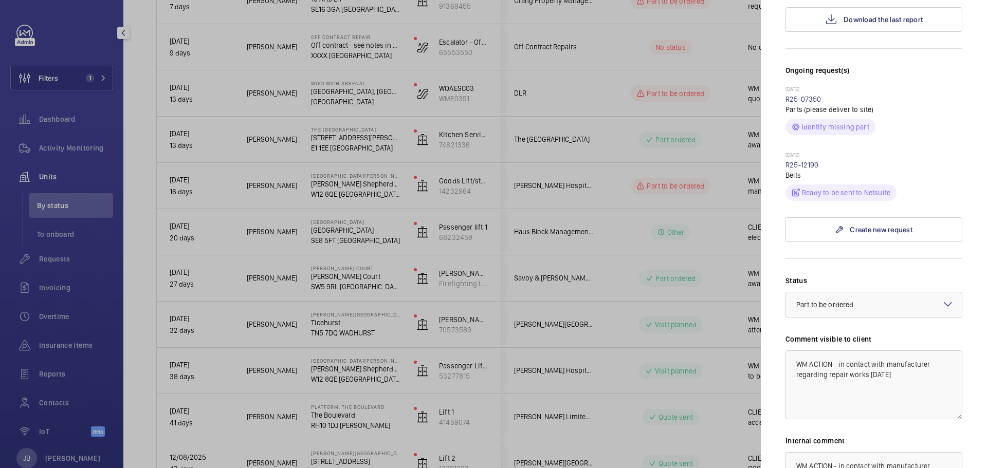
scroll to position [360, 0]
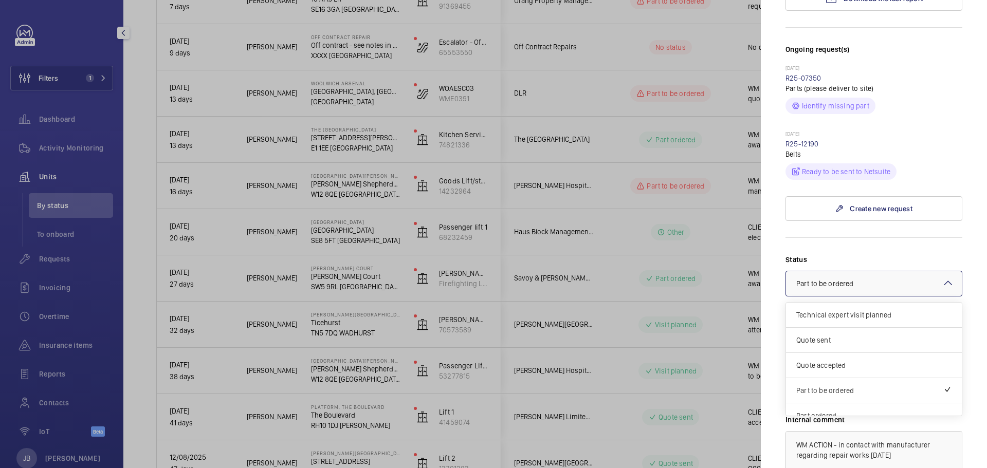
click at [919, 271] on div at bounding box center [874, 283] width 176 height 25
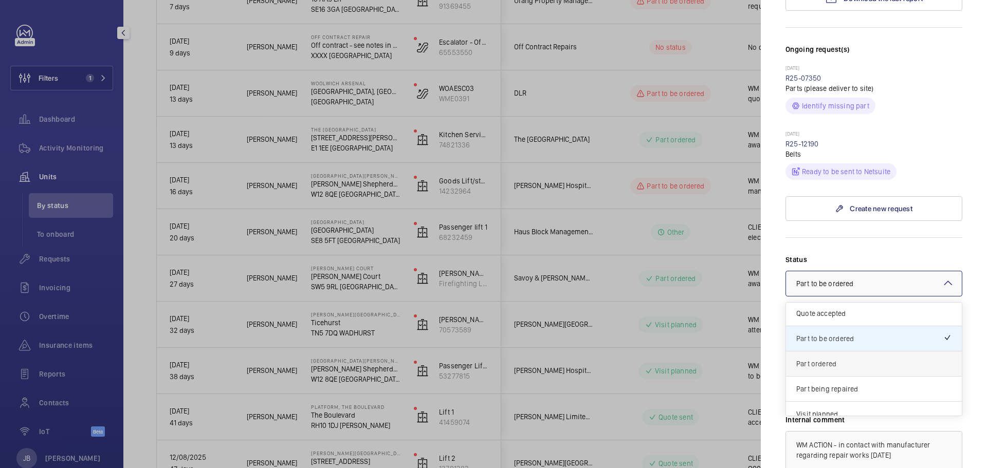
scroll to position [88, 0]
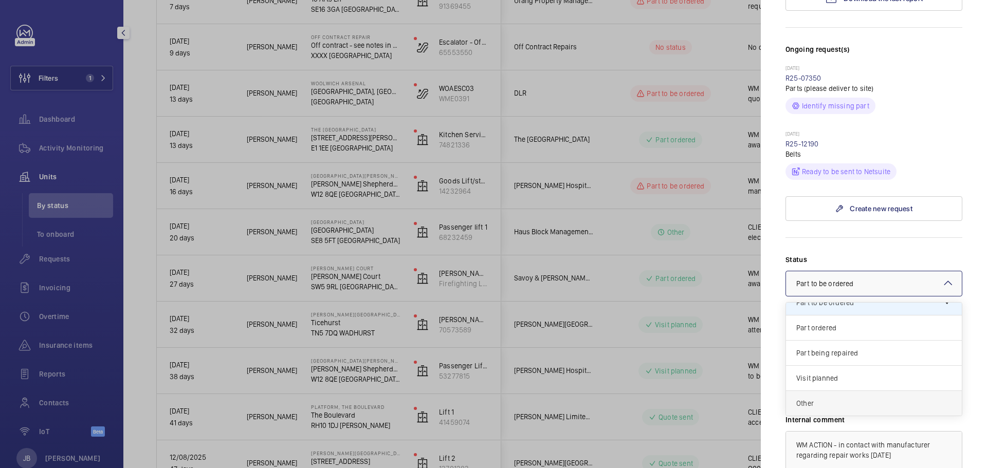
click at [819, 398] on span "Other" at bounding box center [873, 403] width 155 height 10
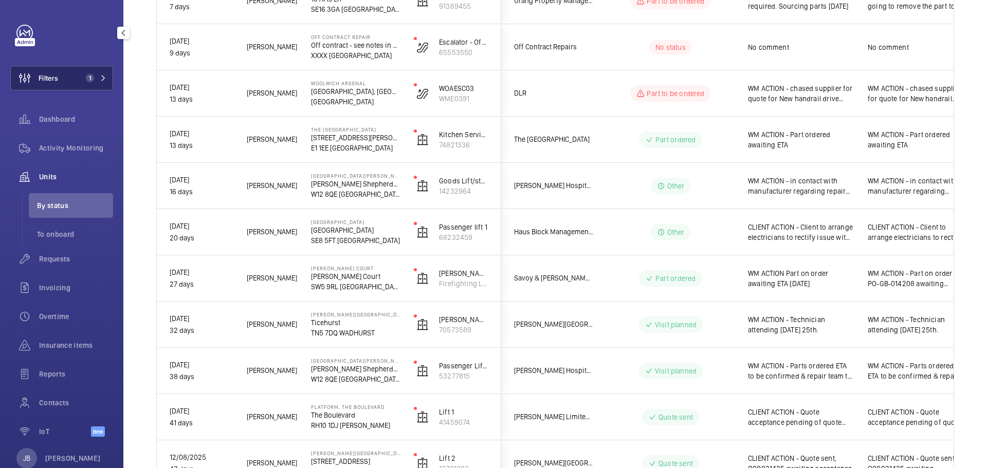
click at [72, 76] on button "Filters 1" at bounding box center [61, 78] width 103 height 25
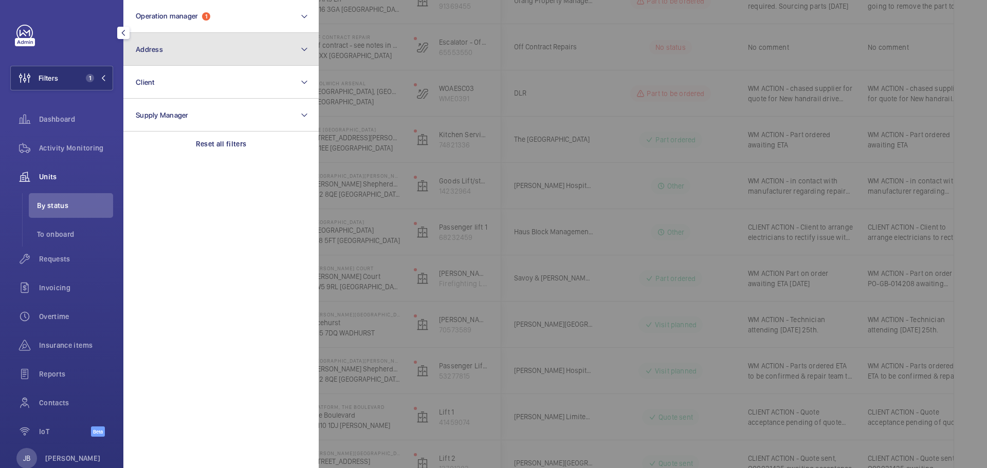
click at [191, 52] on button "Address" at bounding box center [220, 49] width 195 height 33
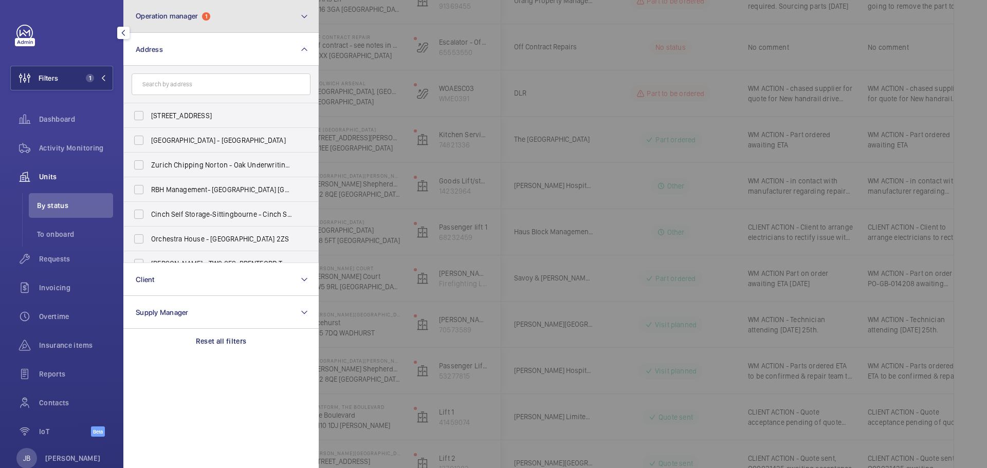
click at [201, 22] on button "Operation manager 1" at bounding box center [220, 16] width 195 height 33
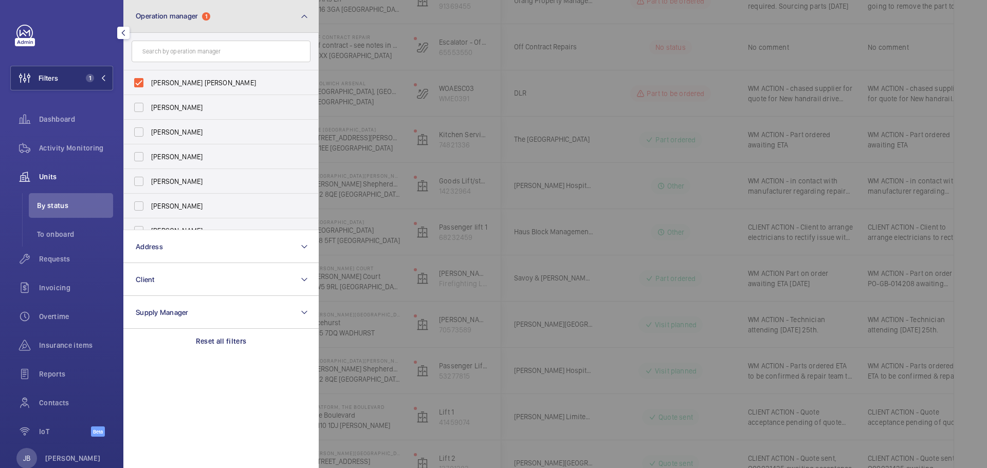
click at [208, 26] on button "Operation manager 1" at bounding box center [220, 16] width 195 height 33
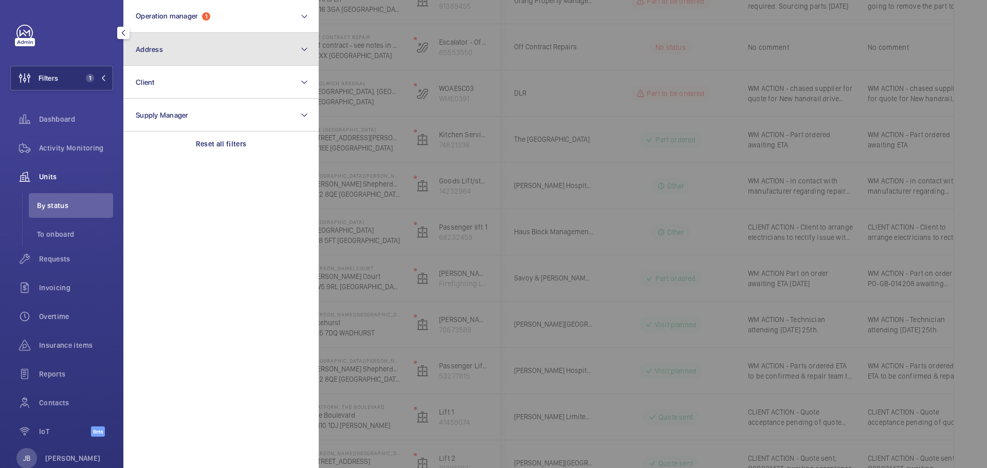
click at [176, 61] on button "Address" at bounding box center [220, 49] width 195 height 33
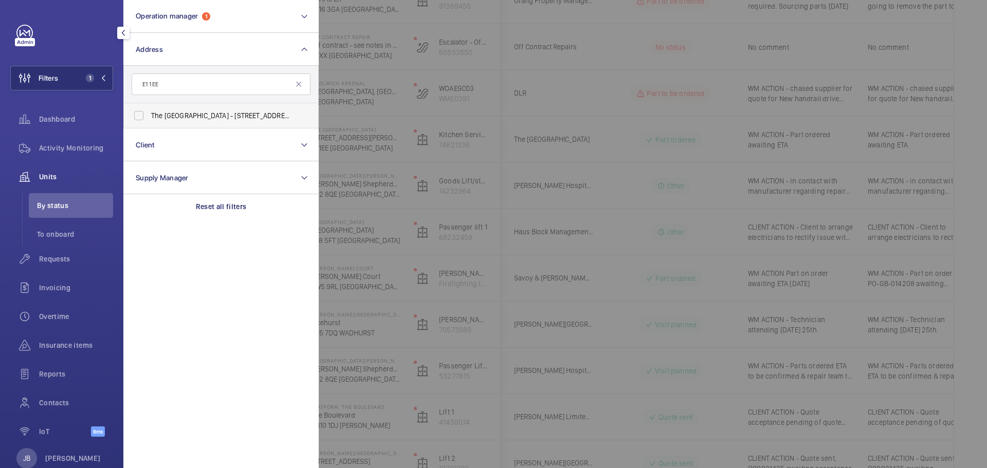
type input "E1 1EE"
click at [140, 127] on label "The [GEOGRAPHIC_DATA] - [STREET_ADDRESS][PERSON_NAME]" at bounding box center [213, 115] width 179 height 25
click at [140, 126] on input "The [GEOGRAPHIC_DATA] - [STREET_ADDRESS][PERSON_NAME]" at bounding box center [139, 115] width 21 height 21
checkbox input "true"
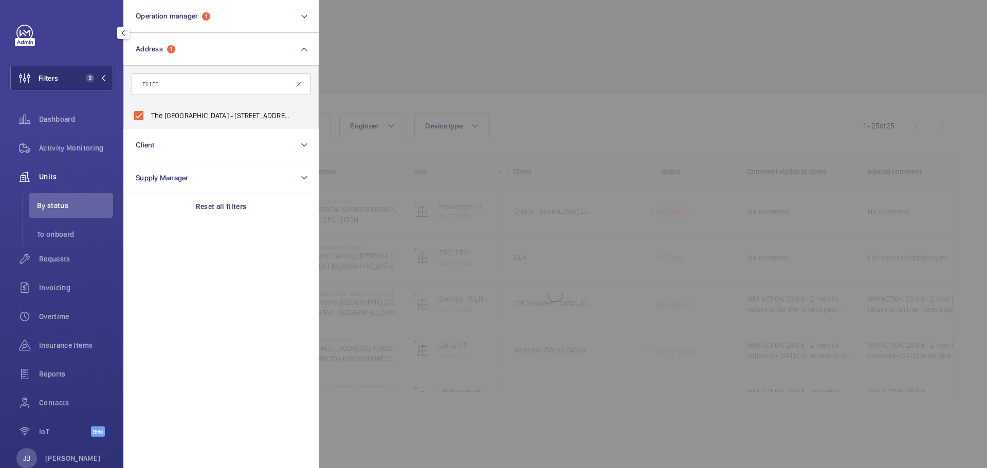
click at [397, 35] on div at bounding box center [812, 234] width 987 height 468
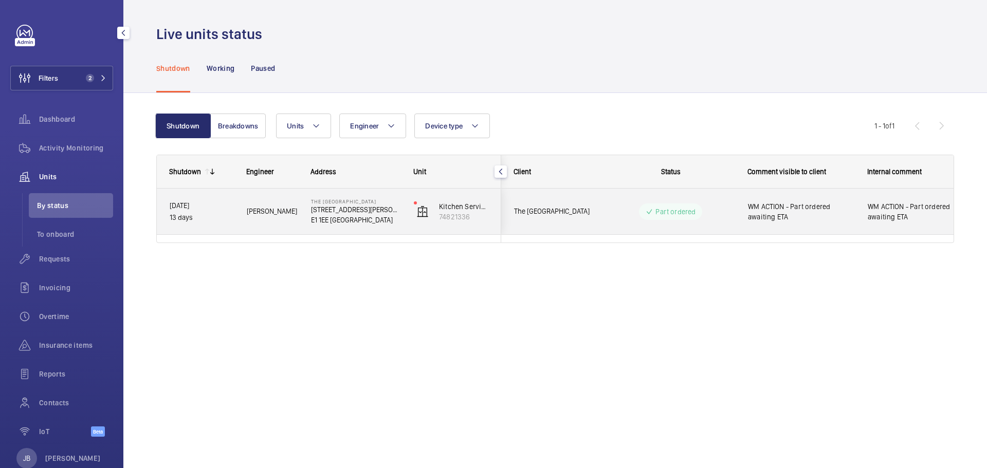
click at [903, 211] on span "WM ACTION - Part ordered awaiting ETA" at bounding box center [915, 212] width 94 height 21
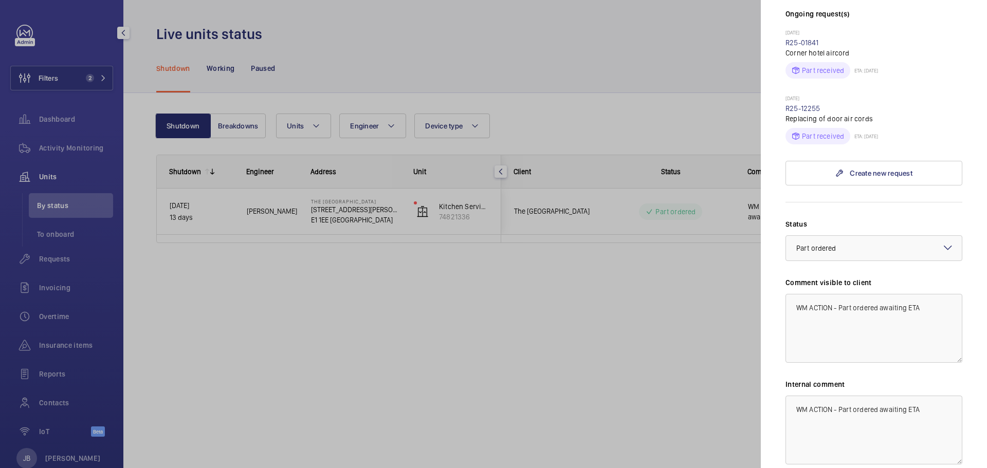
scroll to position [196, 0]
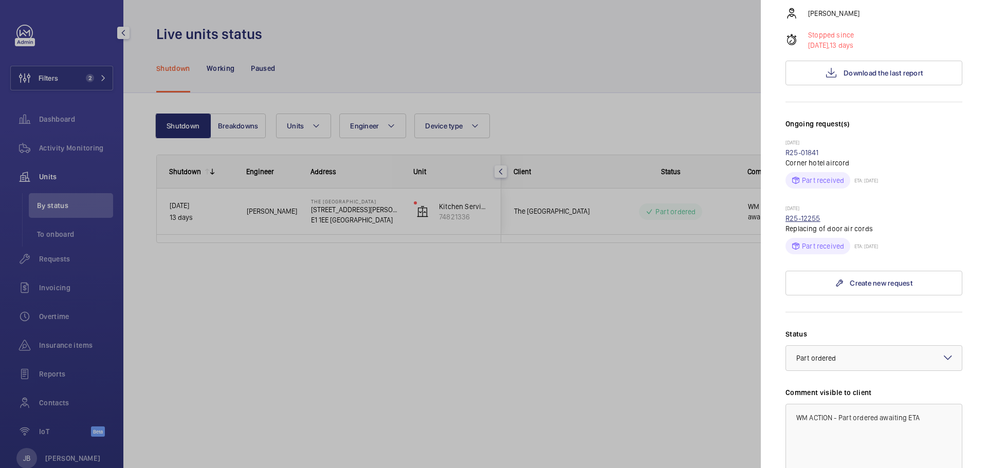
click at [790, 221] on link "R25-12255" at bounding box center [803, 218] width 35 height 8
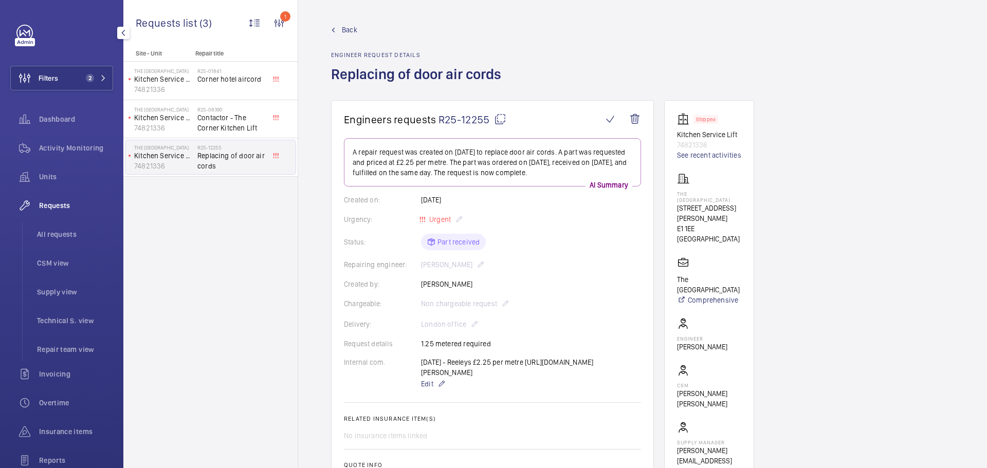
drag, startPoint x: 436, startPoint y: 117, endPoint x: 489, endPoint y: 124, distance: 54.0
click at [489, 124] on h1 "Engineers requests R25-12255" at bounding box center [473, 119] width 259 height 13
copy h1 "R25-12255"
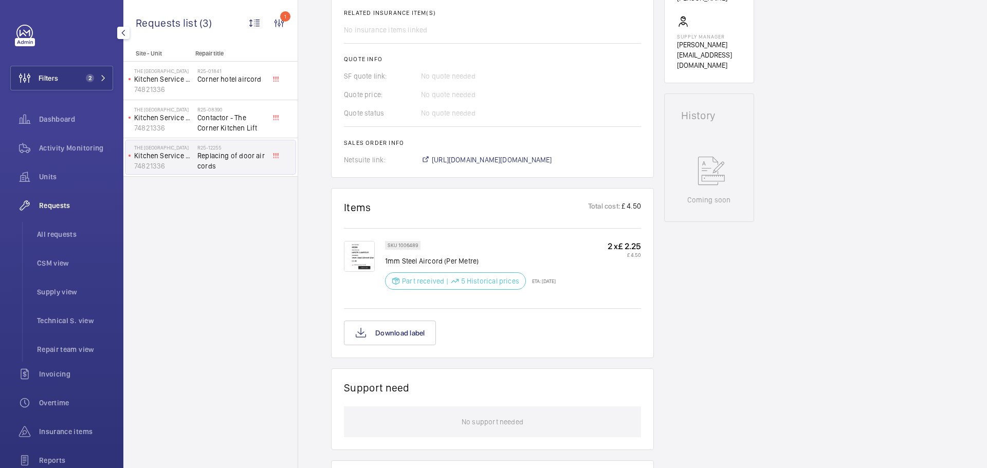
scroll to position [411, 0]
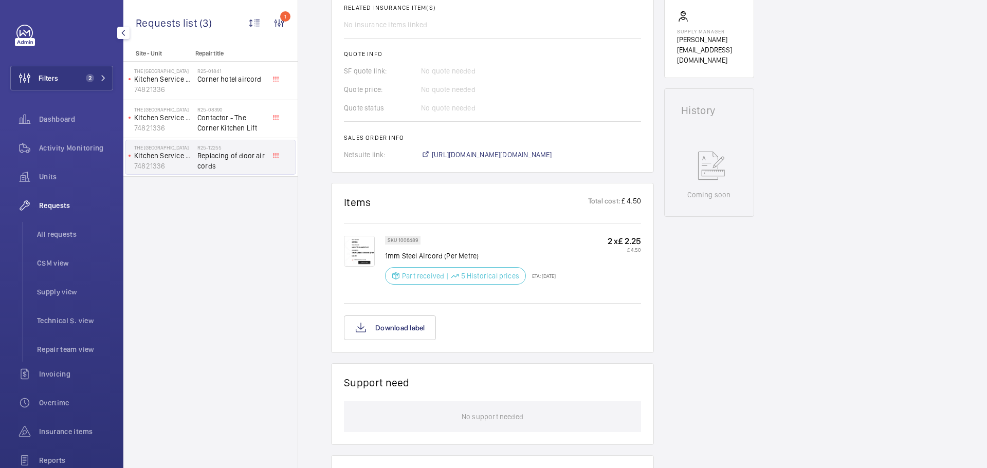
click at [356, 267] on img at bounding box center [359, 251] width 31 height 31
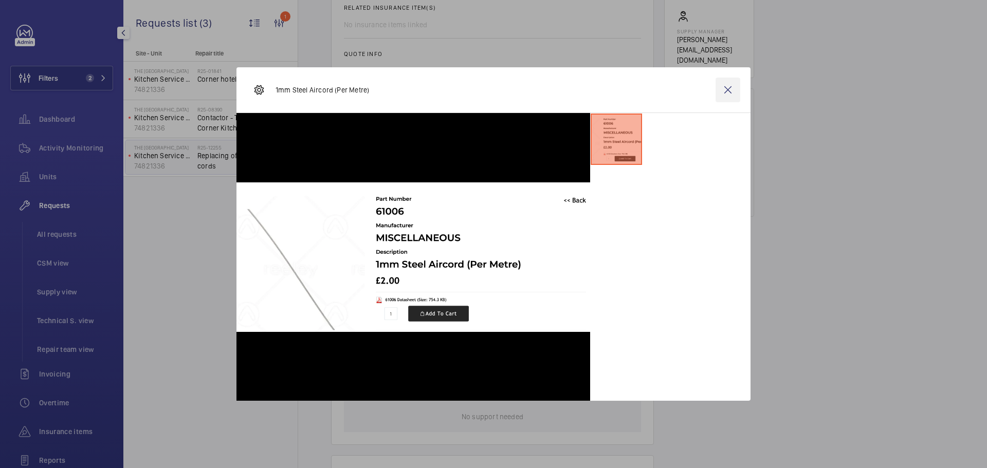
click at [728, 94] on wm-front-icon-button at bounding box center [728, 90] width 25 height 25
click at [789, 241] on div "Engineers requests R25-12255 A repair request was created on [DATE] to replace …" at bounding box center [642, 209] width 689 height 1040
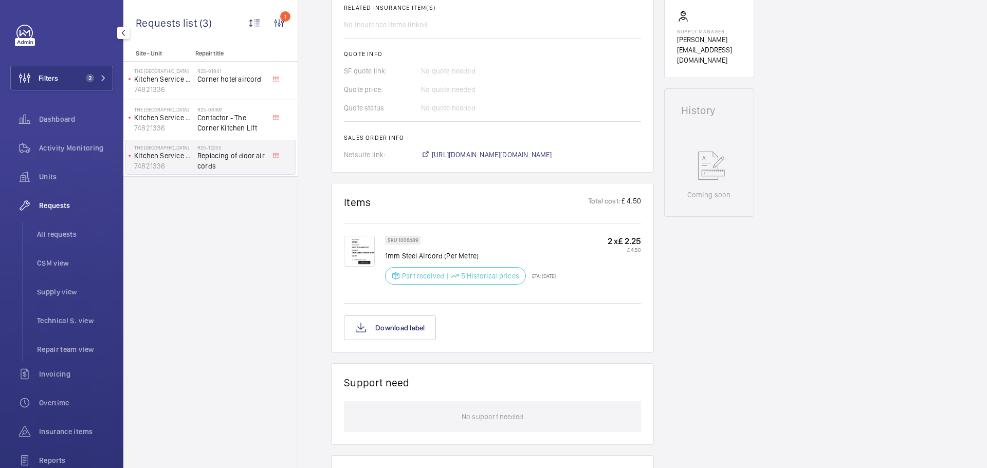
click at [975, 77] on div "Engineers requests R25-12255 A repair request was created on [DATE] to replace …" at bounding box center [642, 209] width 689 height 1040
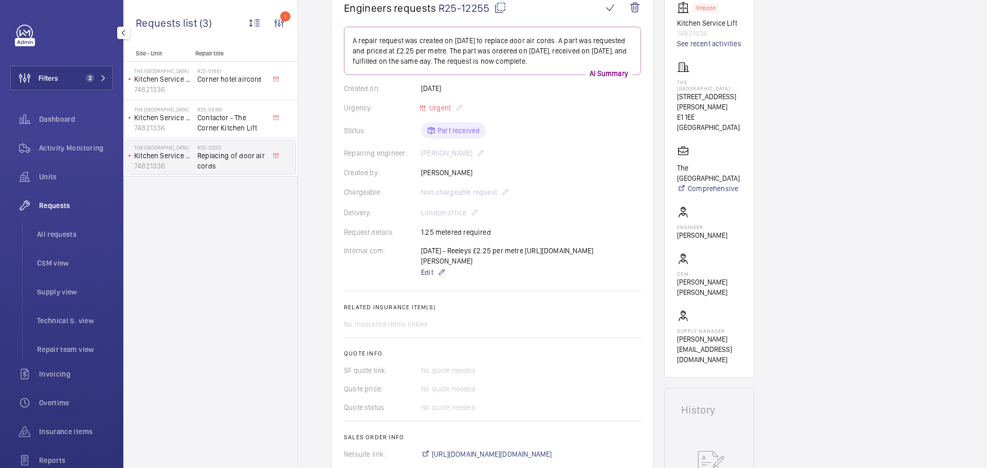
scroll to position [154, 0]
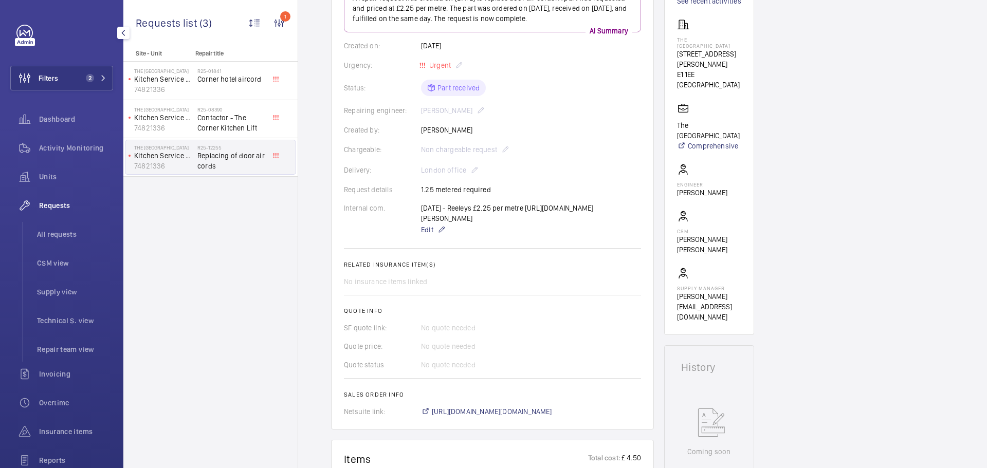
click at [795, 146] on div "Engineers requests R25-12255 A repair request was created on [DATE] to replace …" at bounding box center [642, 466] width 689 height 1040
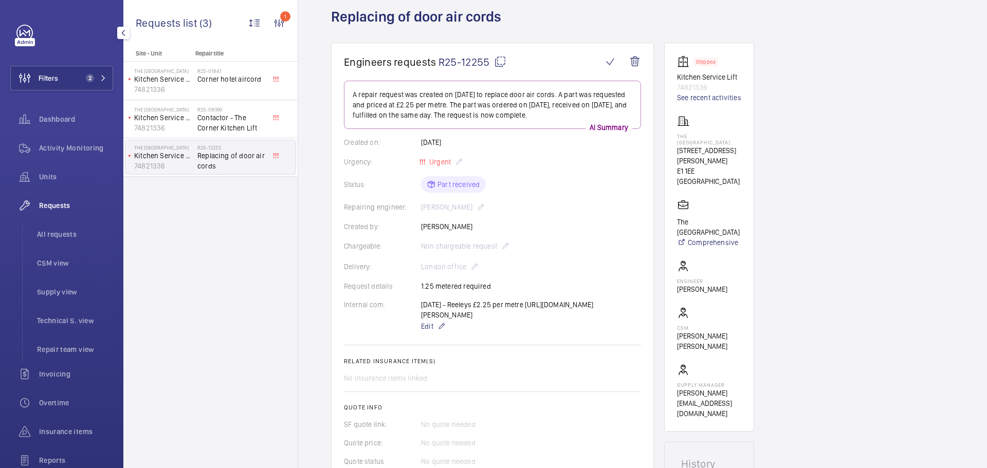
scroll to position [0, 0]
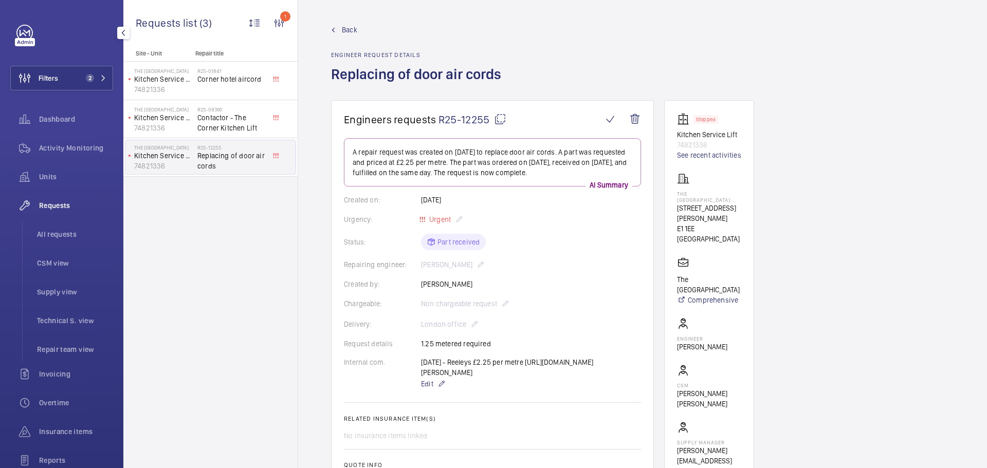
drag, startPoint x: 674, startPoint y: 195, endPoint x: 723, endPoint y: 202, distance: 49.8
click at [723, 202] on wm-front-card "Stopped Kitchen Service Lift 74821336 See recent activities [GEOGRAPHIC_DATA] […" at bounding box center [709, 294] width 90 height 389
copy p "The [GEOGRAPHIC_DATA]"
click at [699, 192] on p "The [GEOGRAPHIC_DATA]" at bounding box center [709, 197] width 64 height 12
drag, startPoint x: 689, startPoint y: 193, endPoint x: 728, endPoint y: 195, distance: 39.1
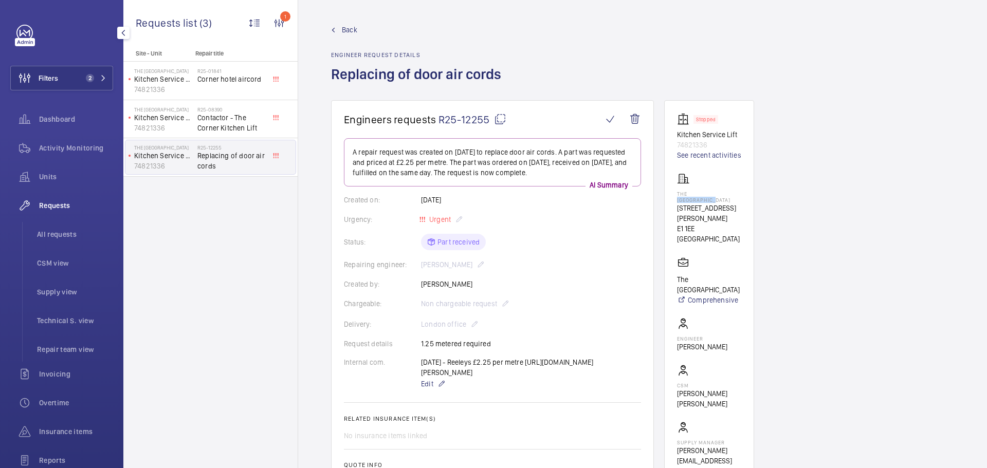
click at [728, 195] on p "The [GEOGRAPHIC_DATA]" at bounding box center [709, 197] width 64 height 12
copy p "[GEOGRAPHIC_DATA]"
